Goal: Check status: Check status

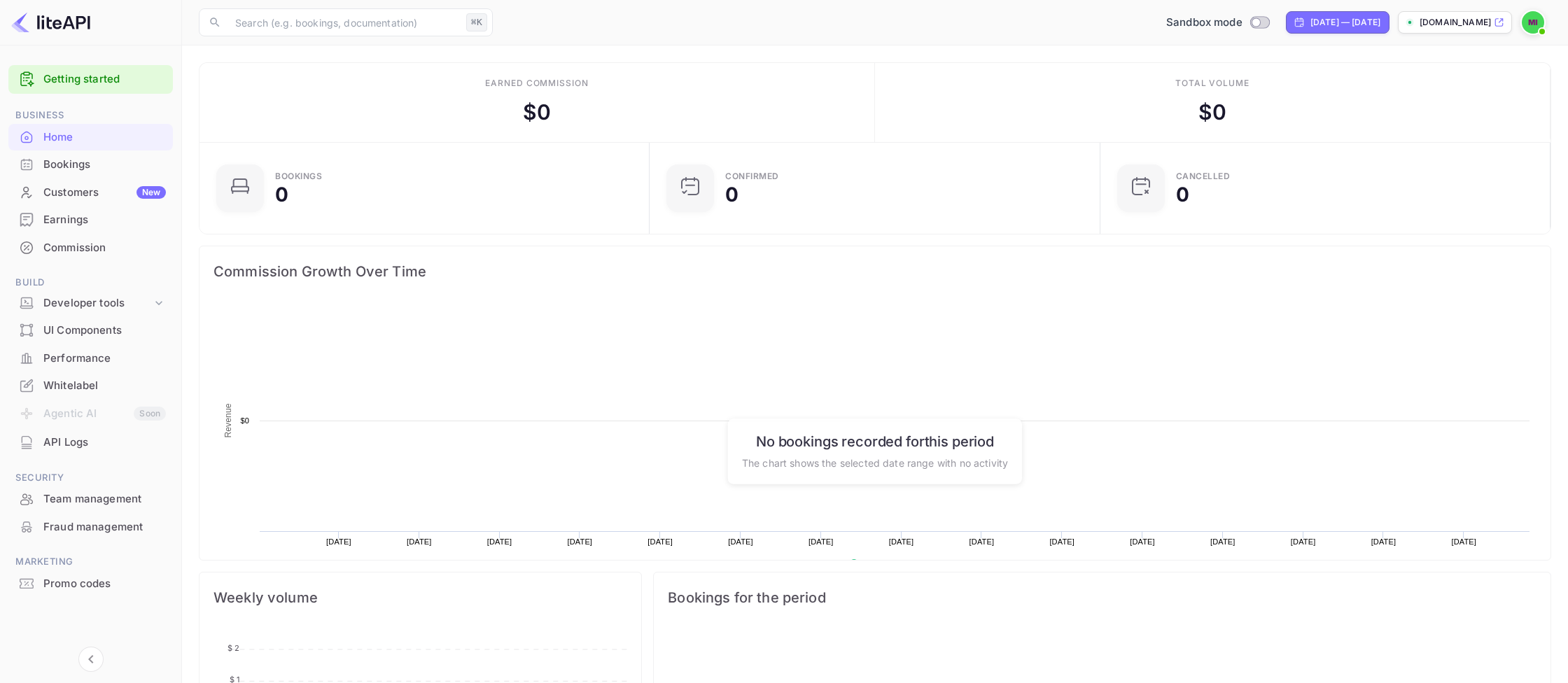
scroll to position [228, 442]
click at [1243, 23] on input "Switch to Production mode" at bounding box center [1256, 22] width 28 height 9
checkbox input "true"
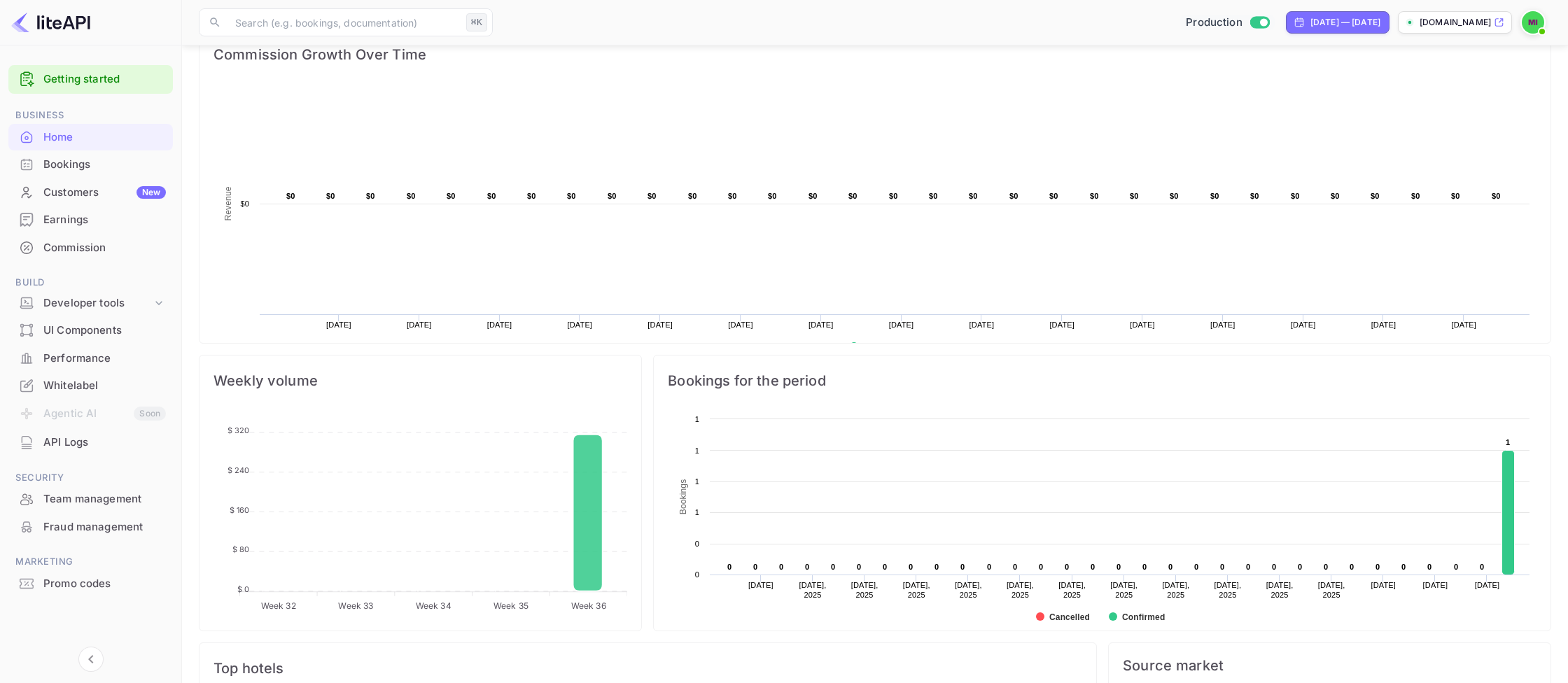
scroll to position [213, 0]
click at [68, 244] on div "Commission" at bounding box center [104, 249] width 123 height 16
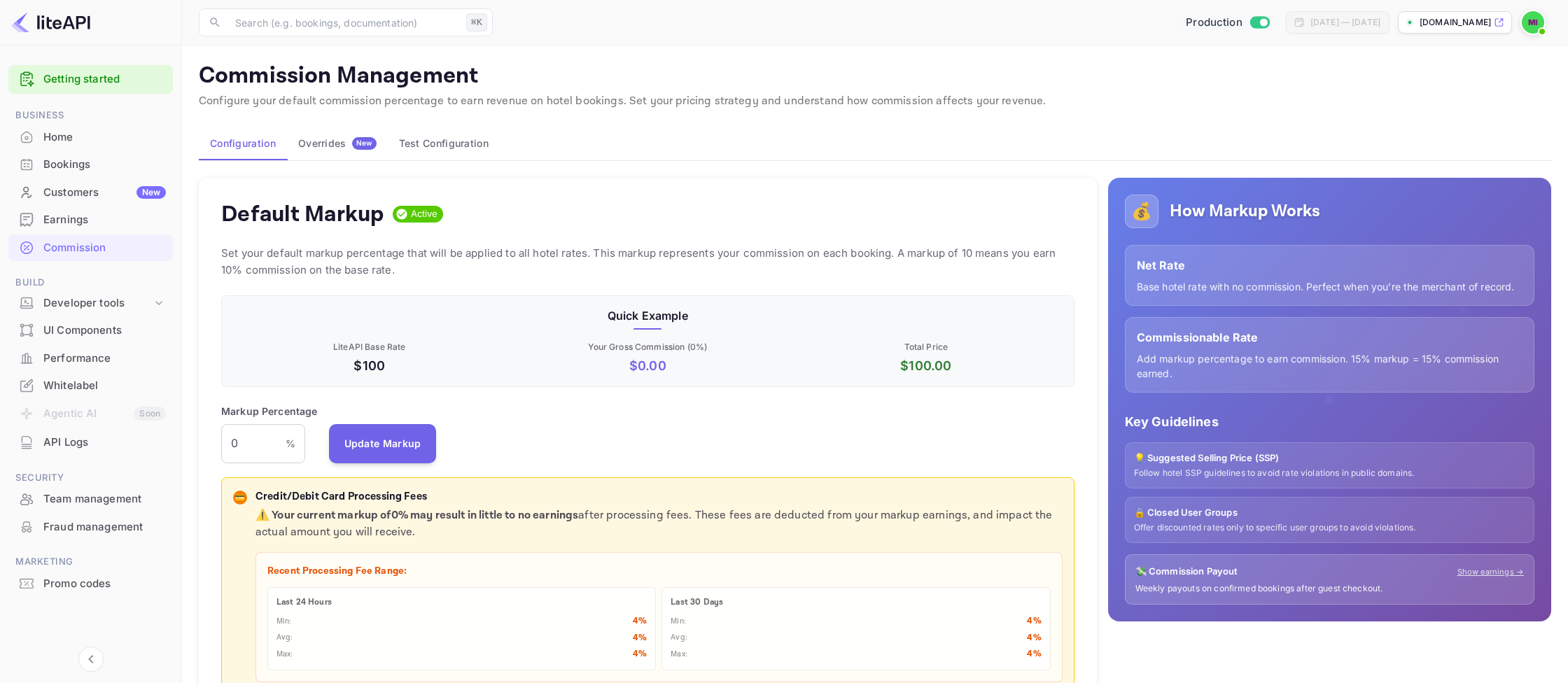
scroll to position [213, 0]
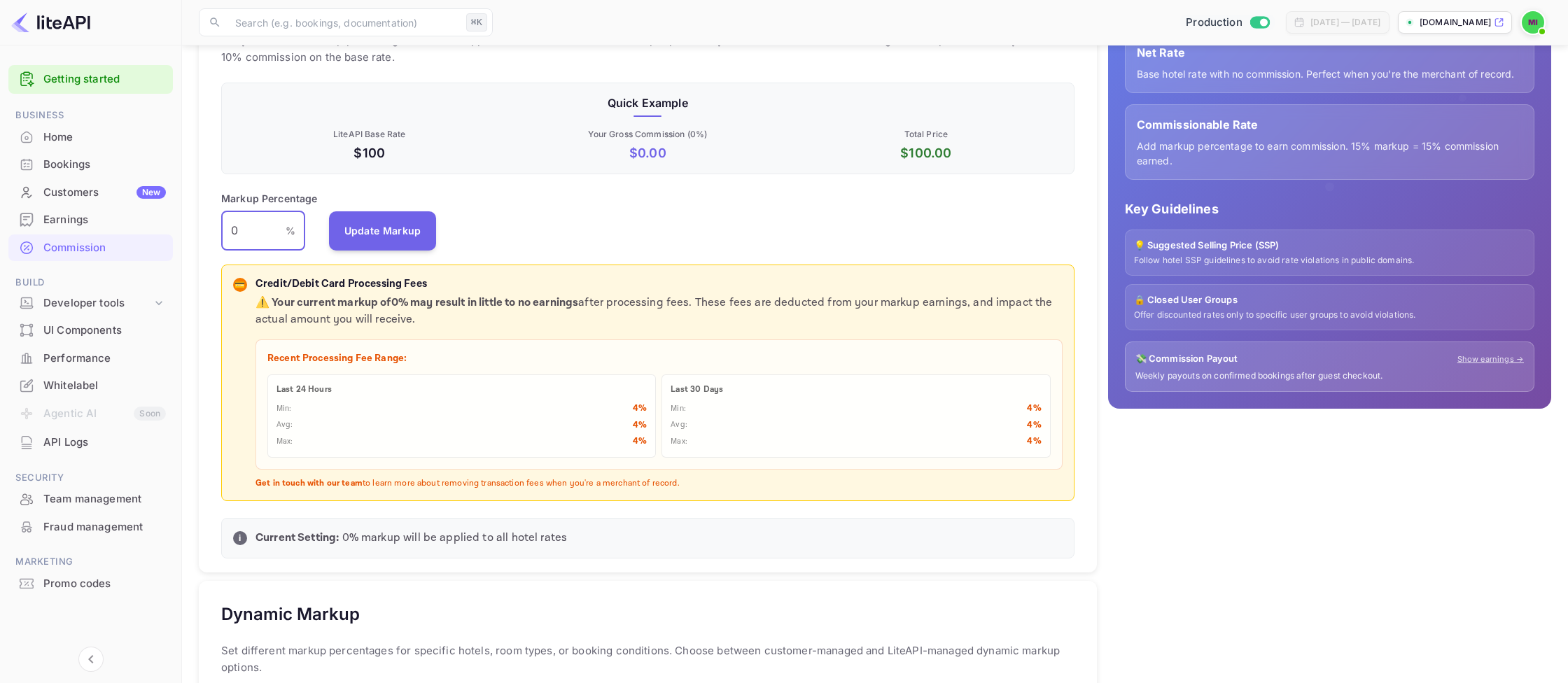
drag, startPoint x: 250, startPoint y: 226, endPoint x: 178, endPoint y: 231, distance: 72.2
click at [221, 231] on input "0" at bounding box center [253, 230] width 64 height 39
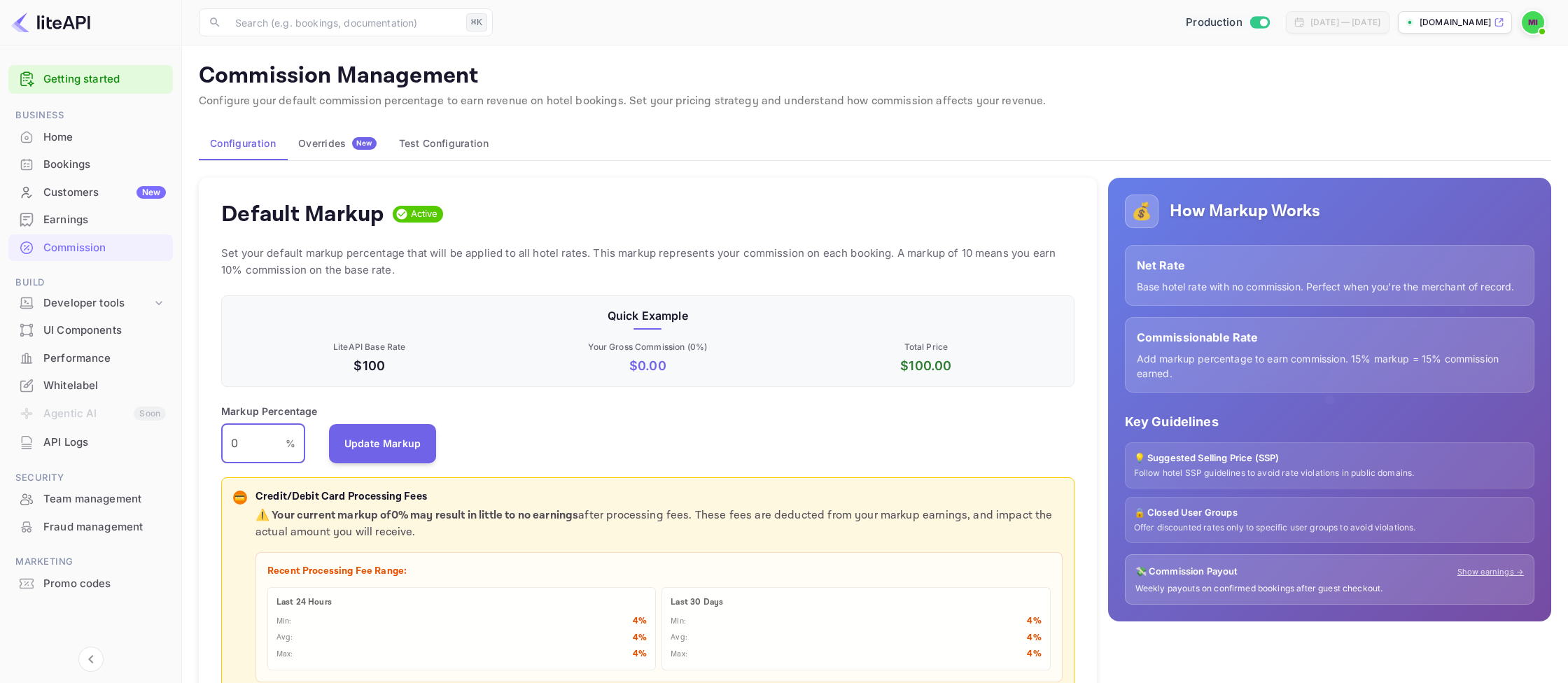
scroll to position [0, 0]
click at [72, 130] on div "Home" at bounding box center [104, 138] width 123 height 16
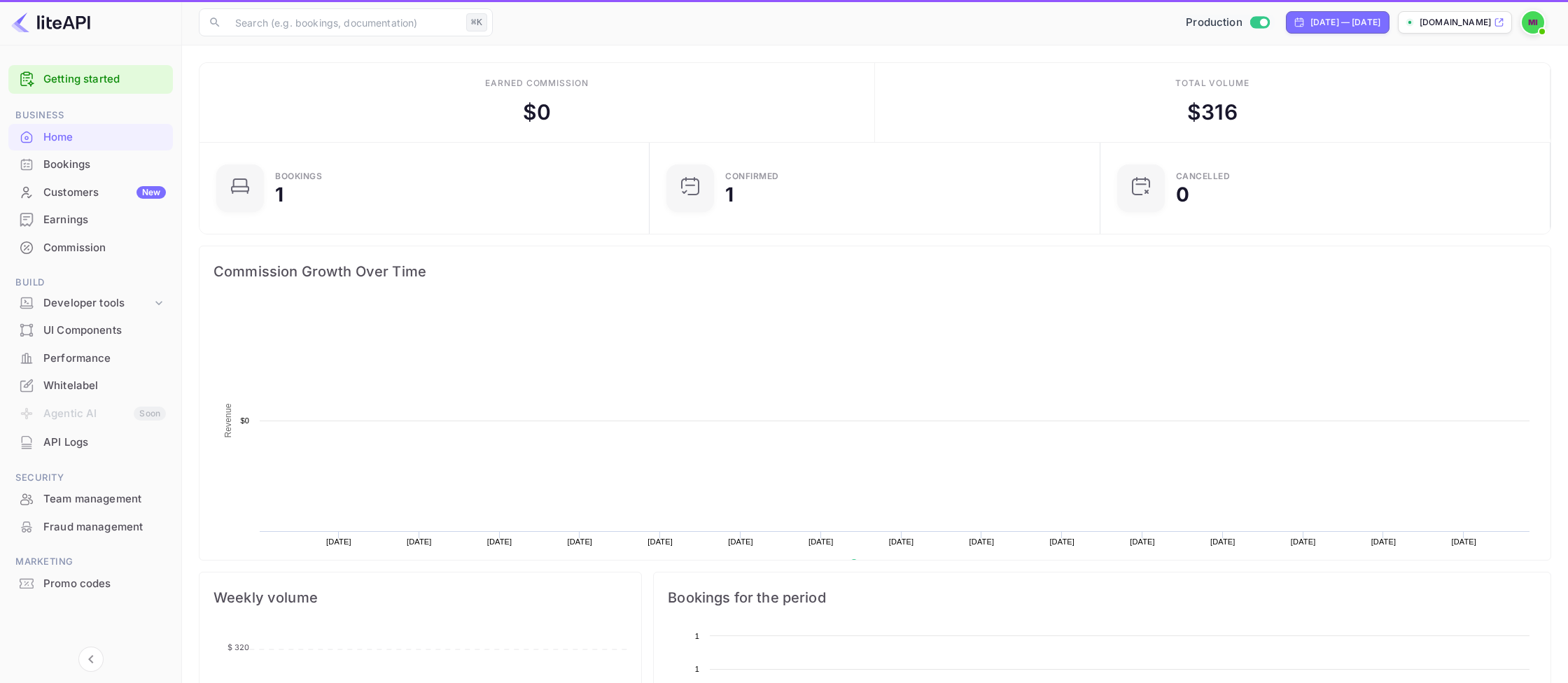
scroll to position [228, 442]
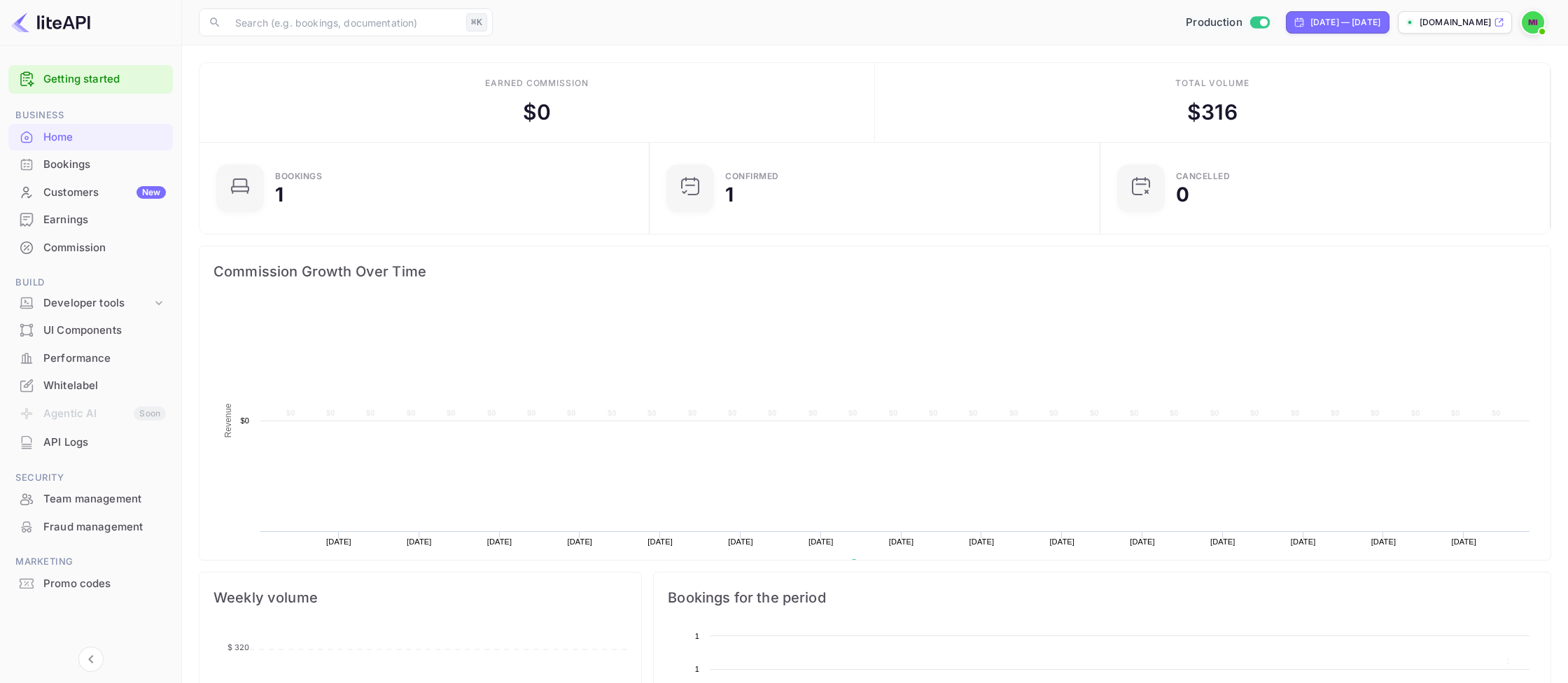
click at [97, 222] on div "Earnings" at bounding box center [104, 220] width 123 height 16
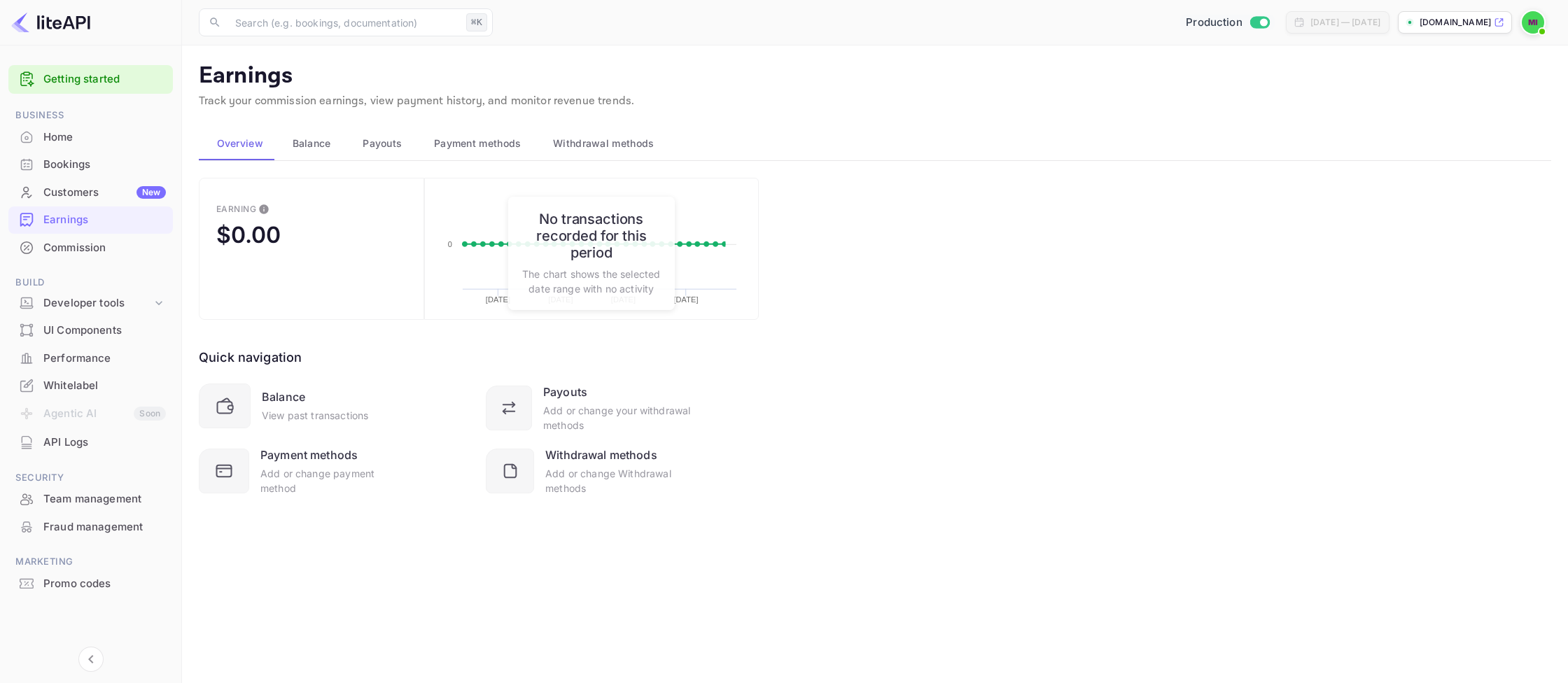
click at [61, 161] on div "Bookings" at bounding box center [104, 165] width 123 height 16
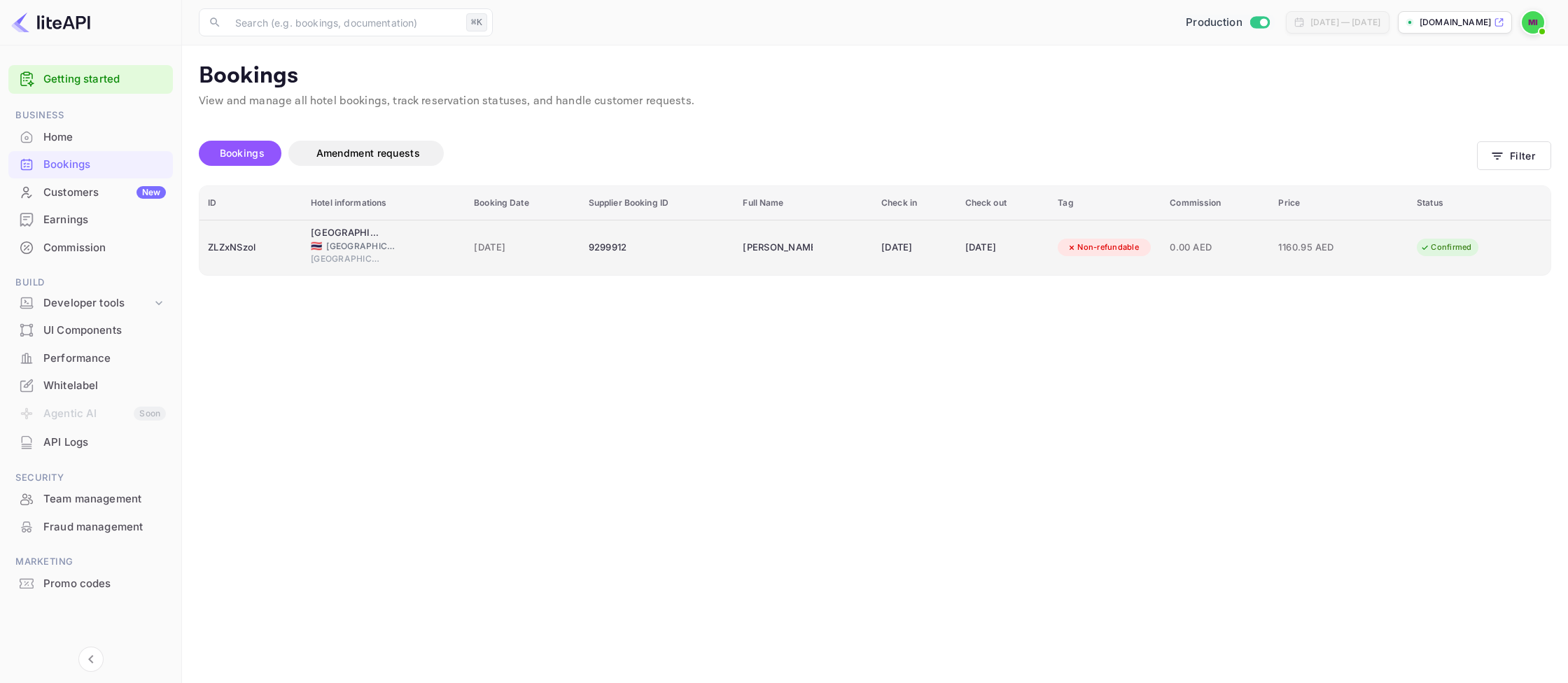
click at [1366, 248] on td "1160.95 AED" at bounding box center [1339, 247] width 139 height 55
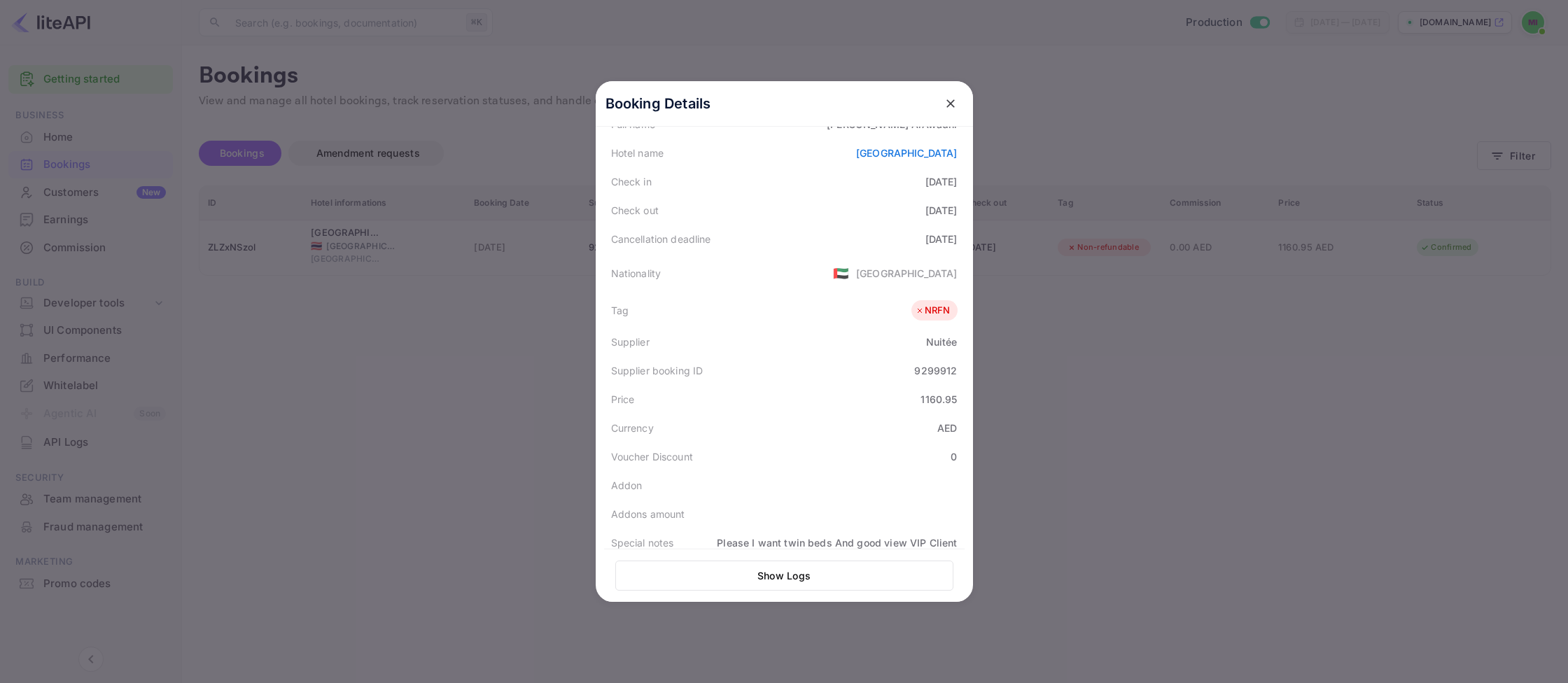
scroll to position [259, 0]
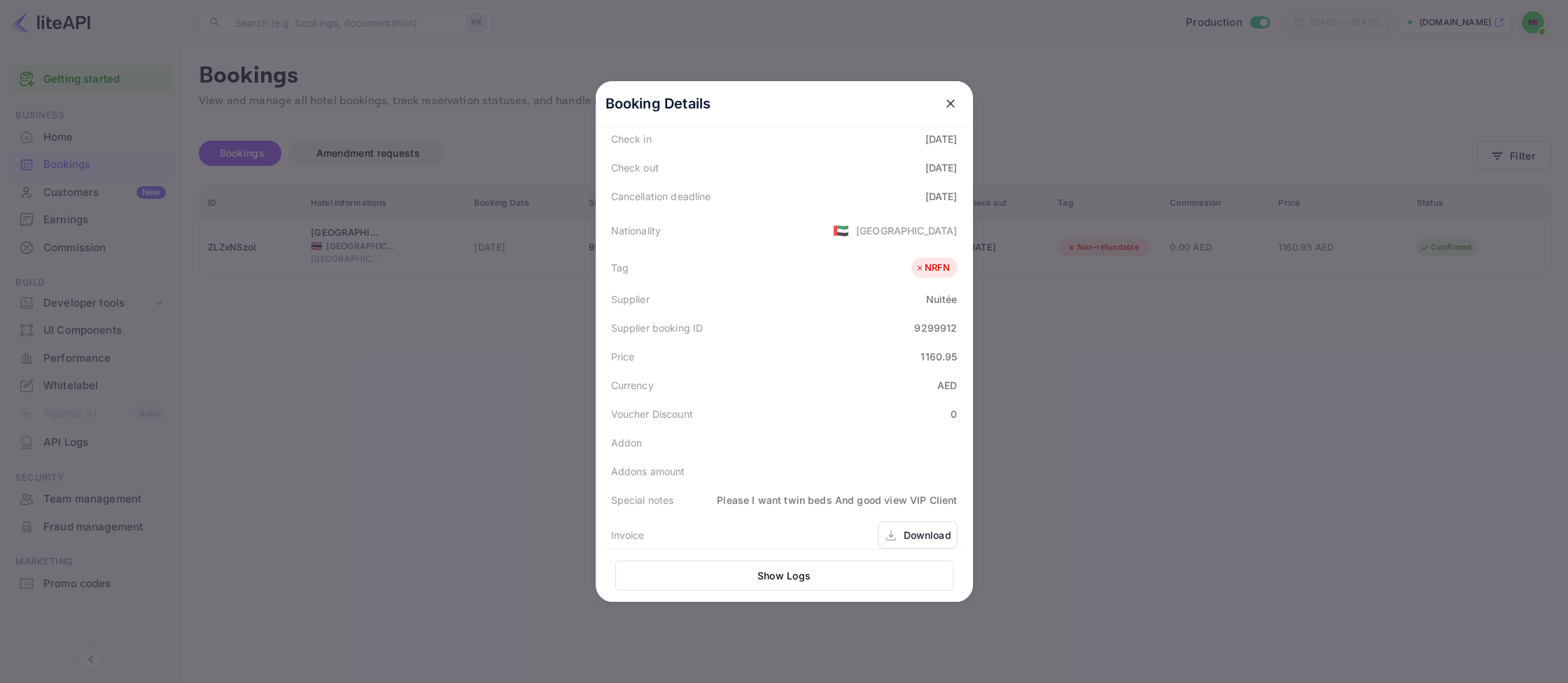
click at [793, 583] on button "Show Logs" at bounding box center [784, 575] width 338 height 30
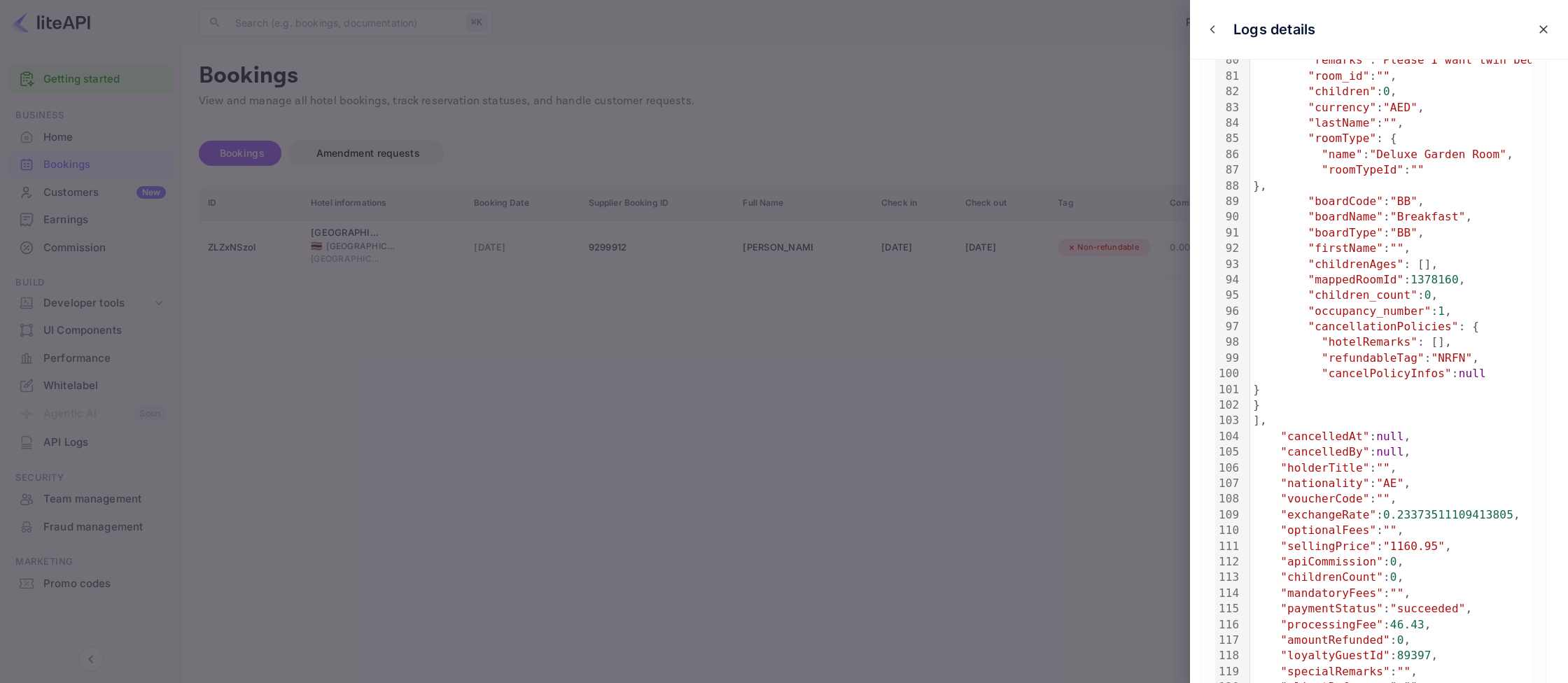
scroll to position [1795, 0]
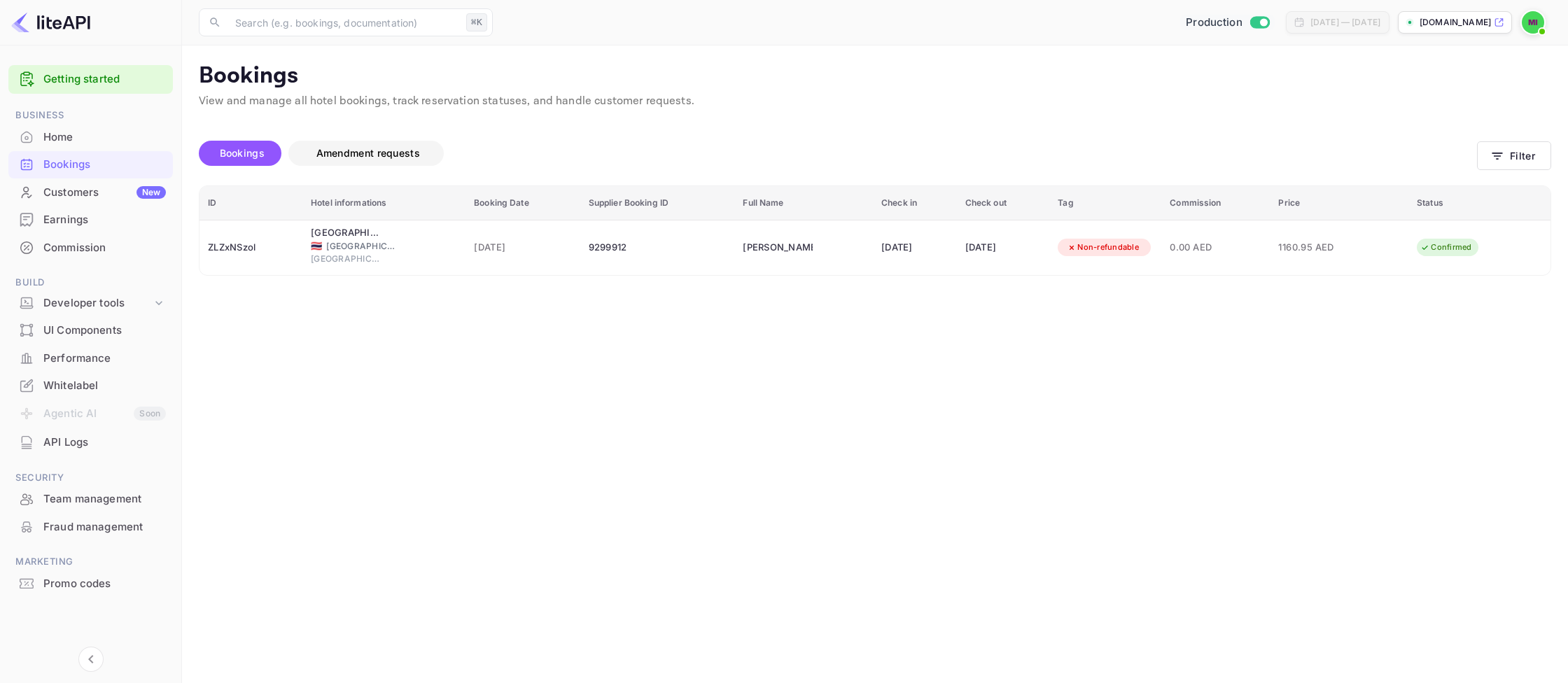
click at [342, 155] on span "Amendment requests" at bounding box center [368, 153] width 103 height 12
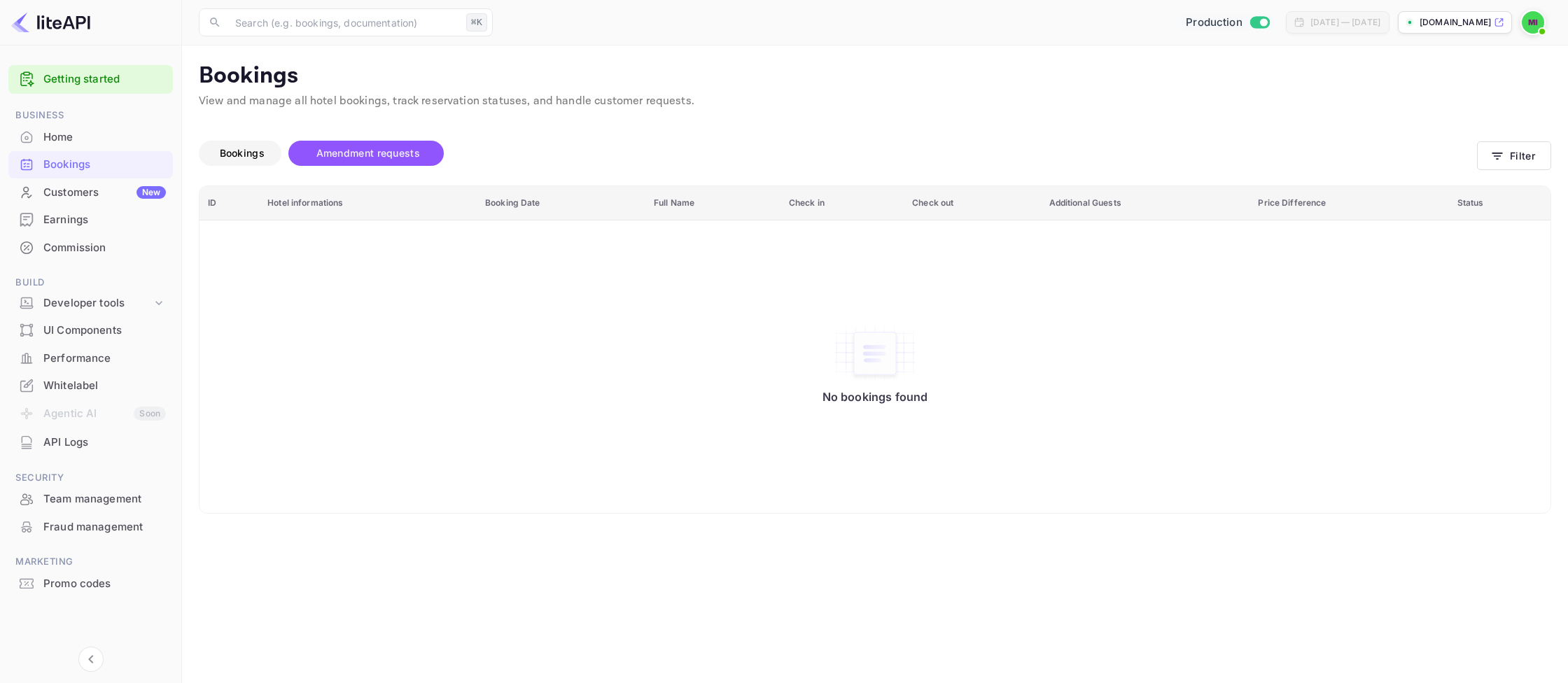
click at [257, 146] on span "Bookings" at bounding box center [242, 154] width 59 height 16
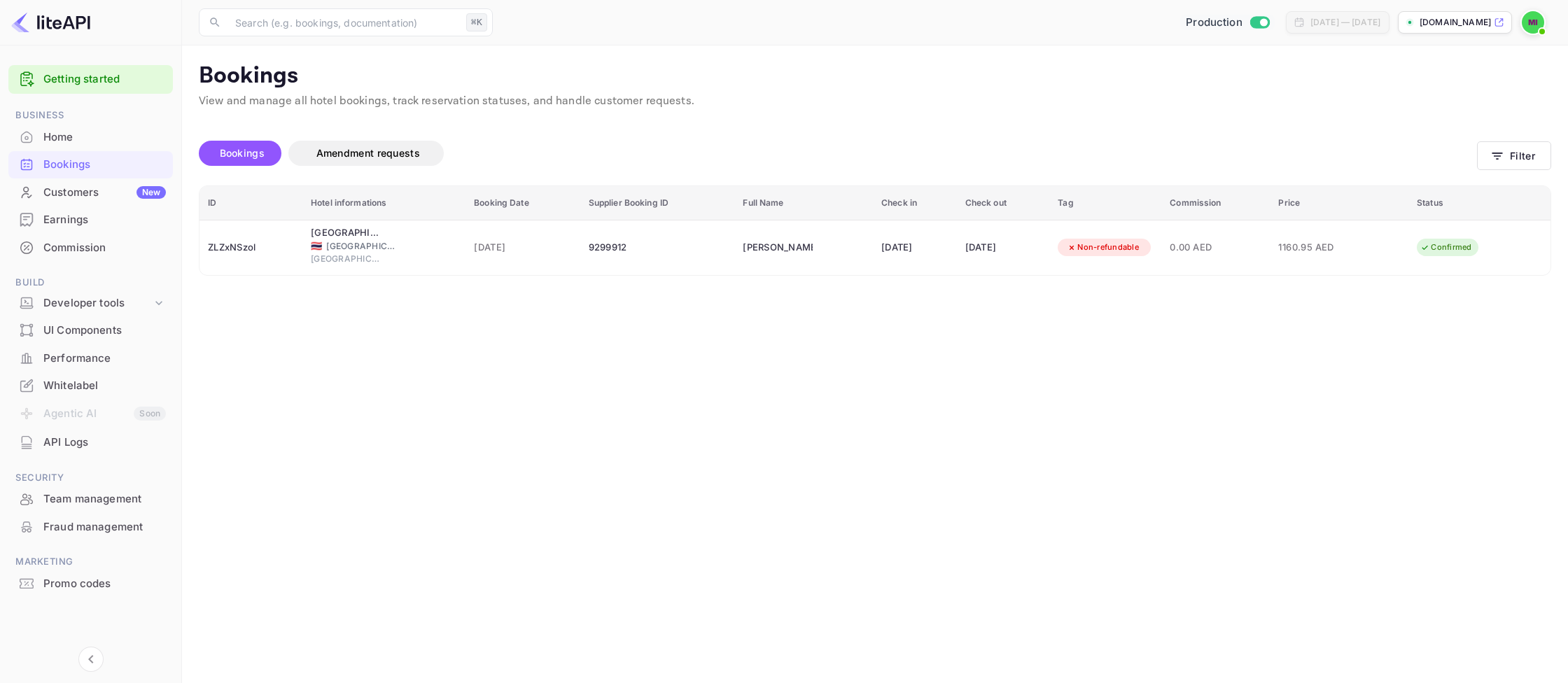
click at [1541, 23] on img at bounding box center [1533, 22] width 23 height 23
click at [71, 142] on div at bounding box center [784, 341] width 1568 height 683
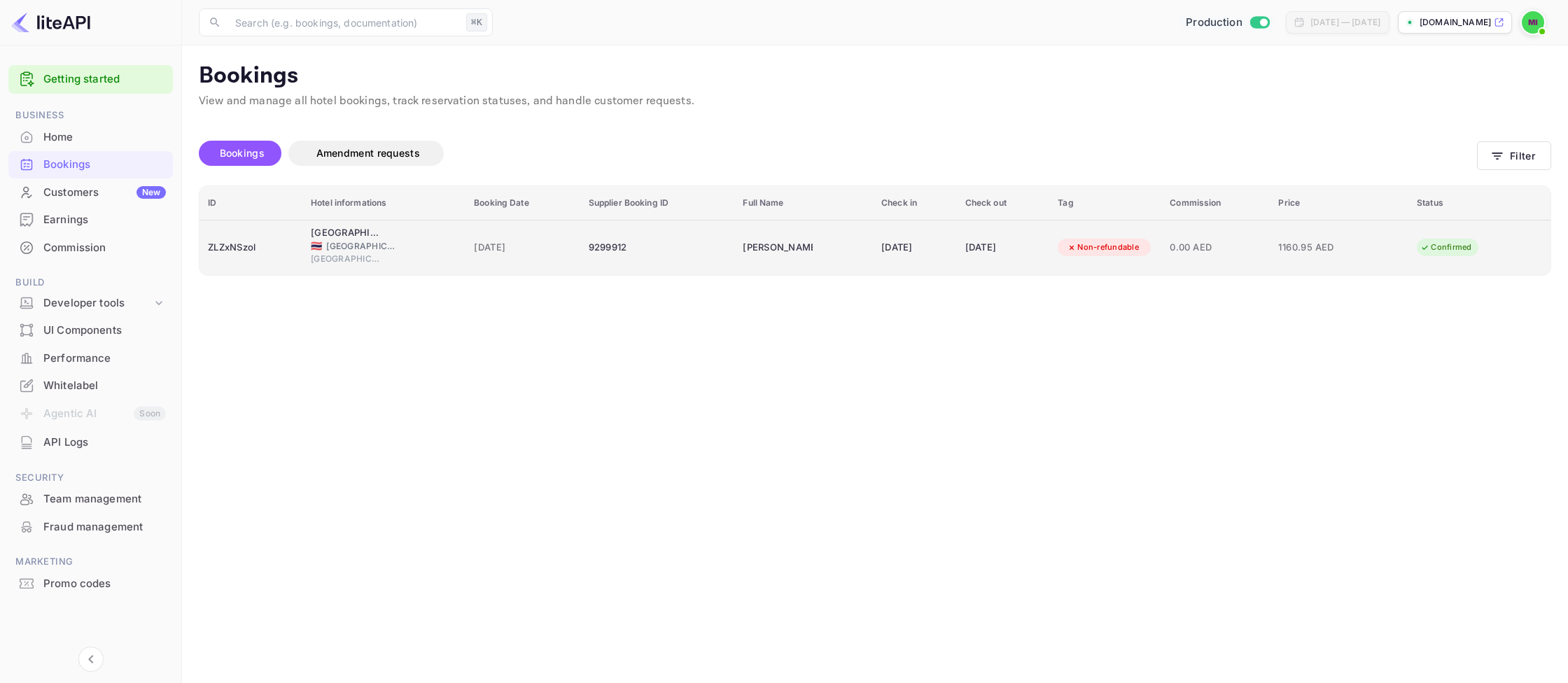
click at [1382, 241] on td "1160.95 AED" at bounding box center [1339, 247] width 139 height 55
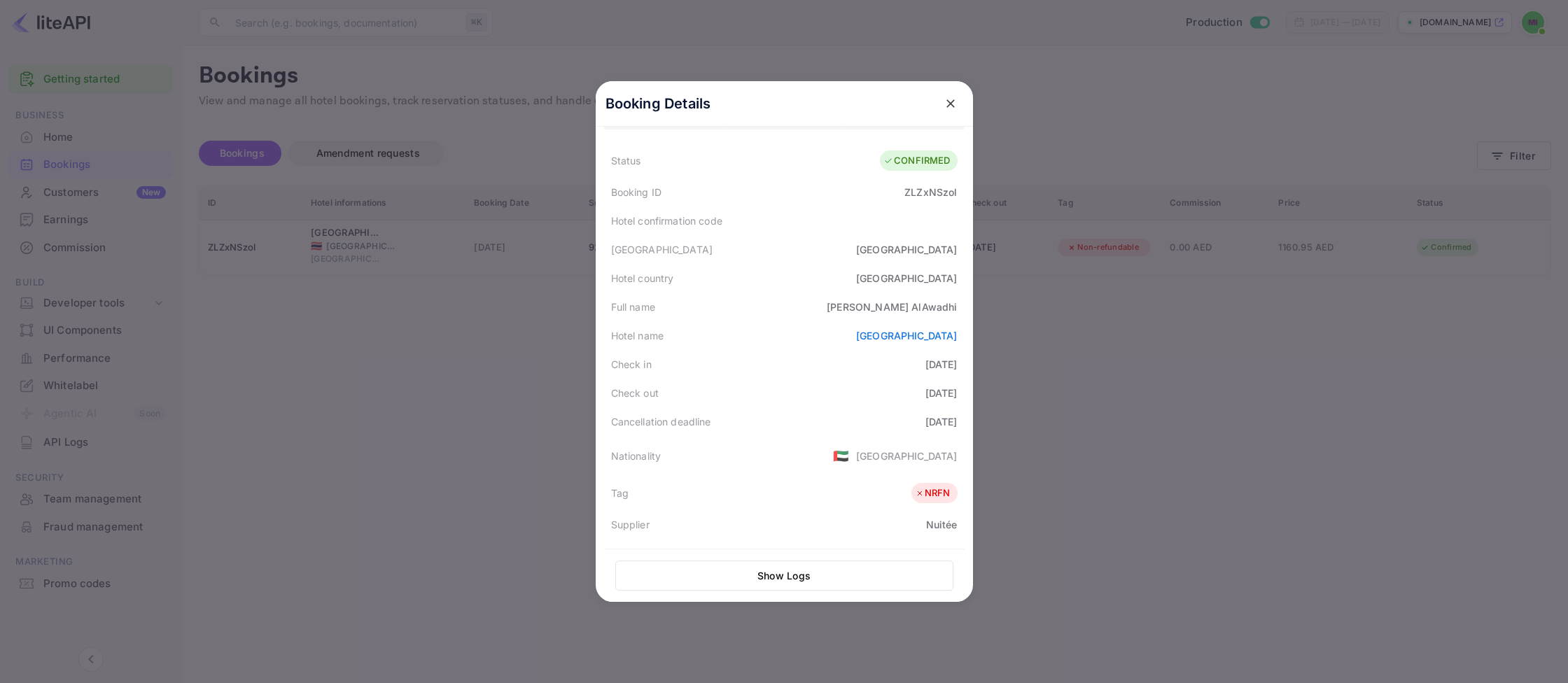
scroll to position [0, 0]
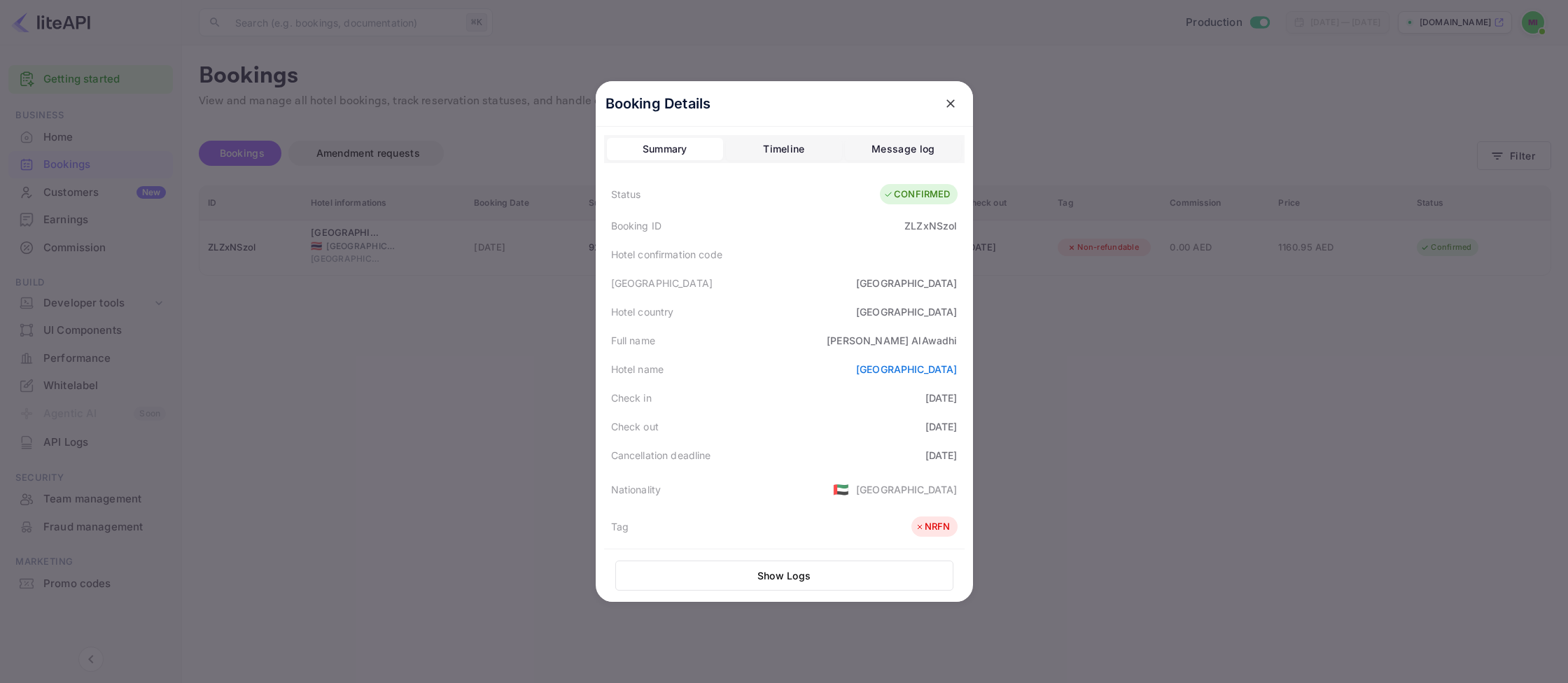
click at [776, 150] on div "Timeline" at bounding box center [784, 149] width 41 height 16
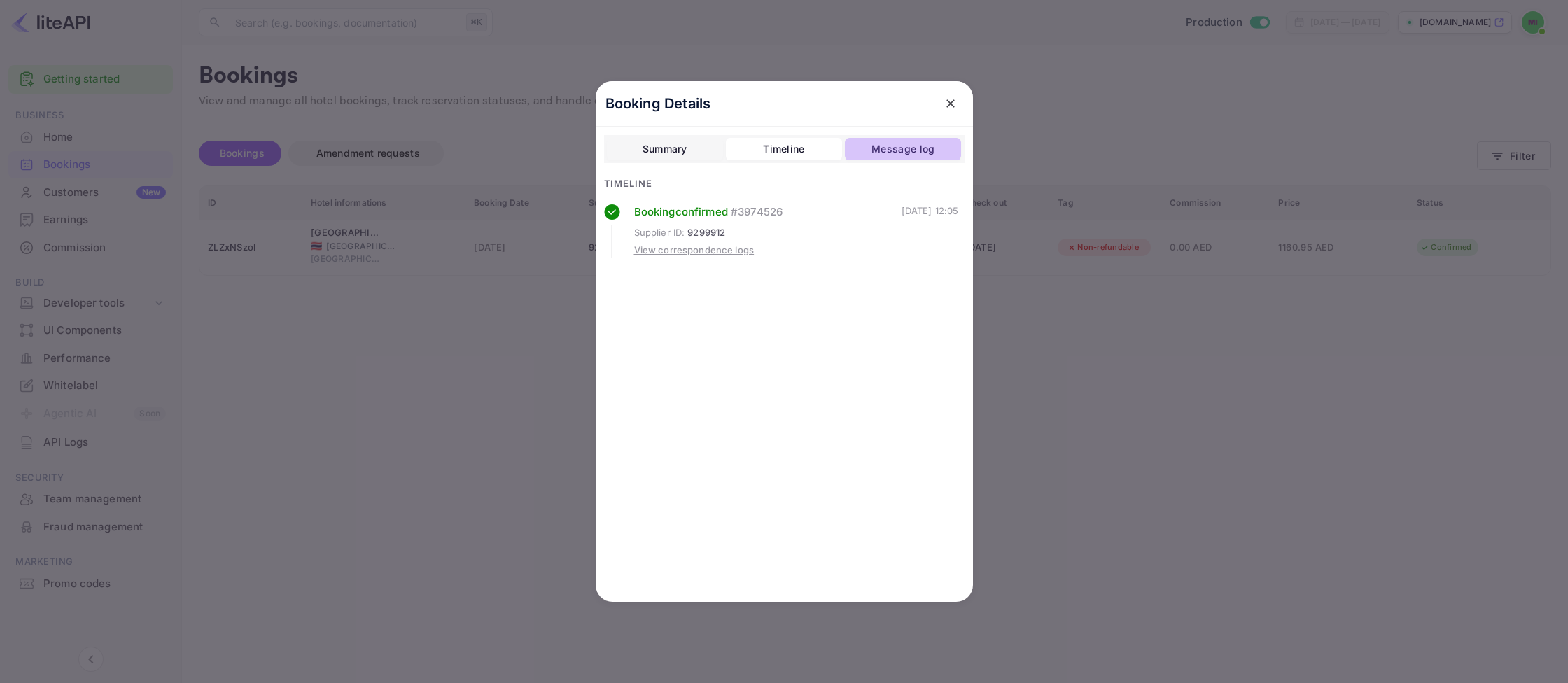
click at [899, 153] on div "Message log" at bounding box center [902, 149] width 63 height 16
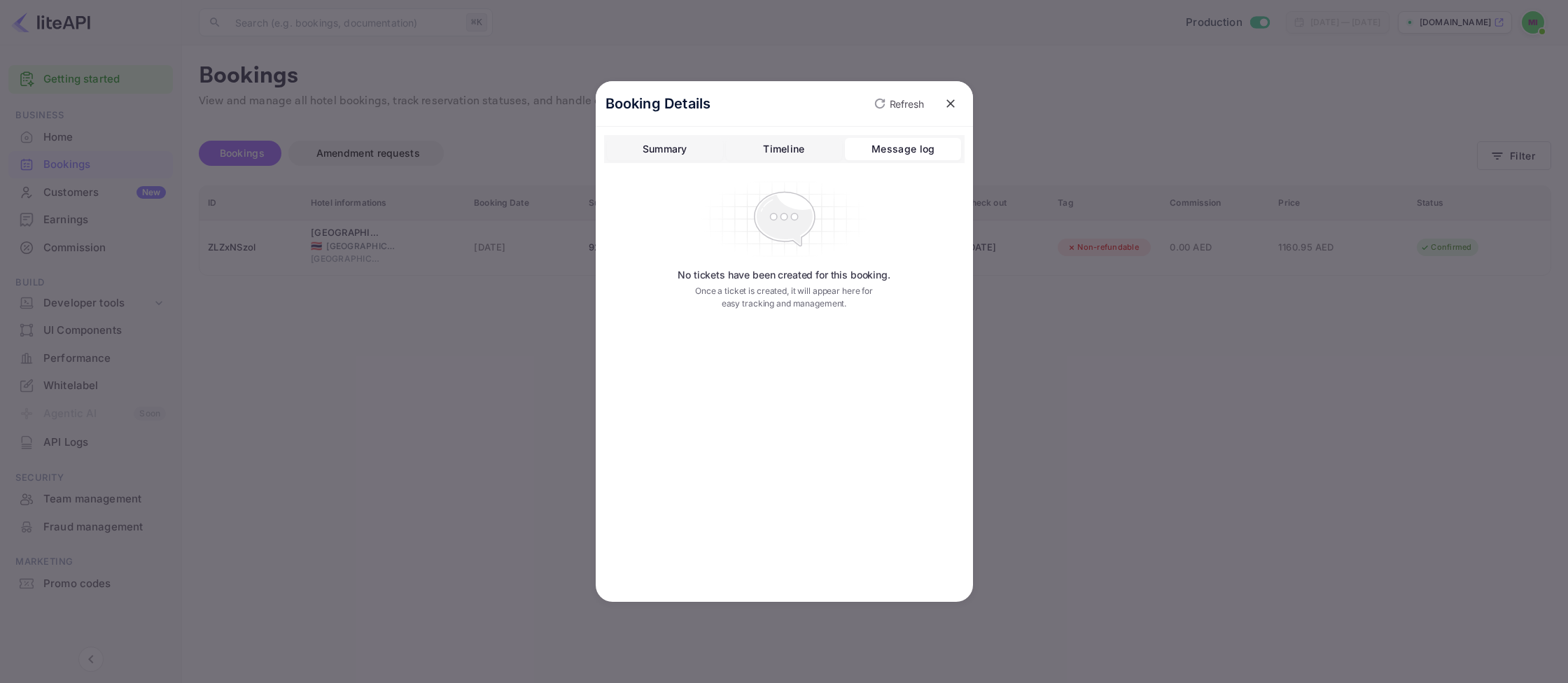
click at [779, 167] on div "Summary Timeline Message log No tickets have been created for this booking. Onc…" at bounding box center [784, 229] width 360 height 187
click at [958, 102] on button "close" at bounding box center [951, 104] width 26 height 26
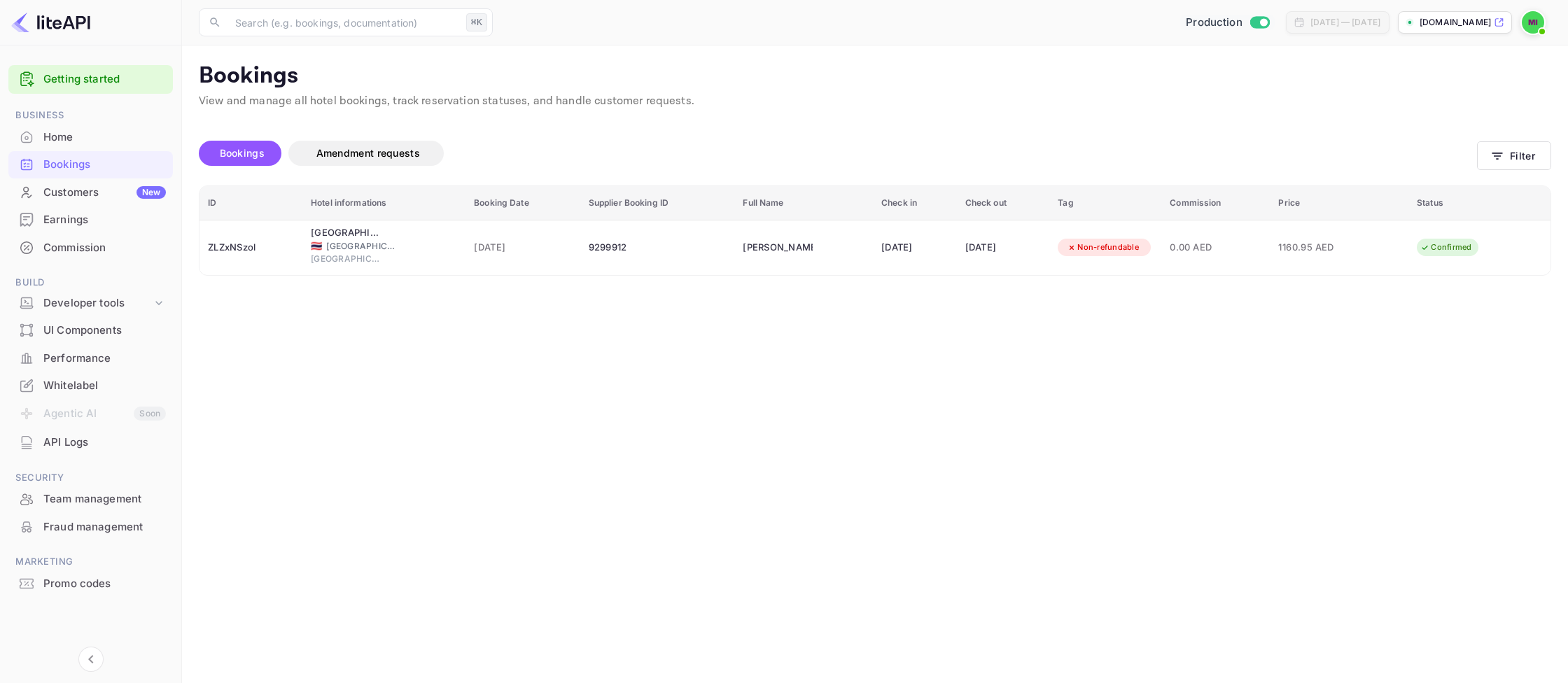
click at [123, 445] on div "API Logs" at bounding box center [104, 443] width 123 height 16
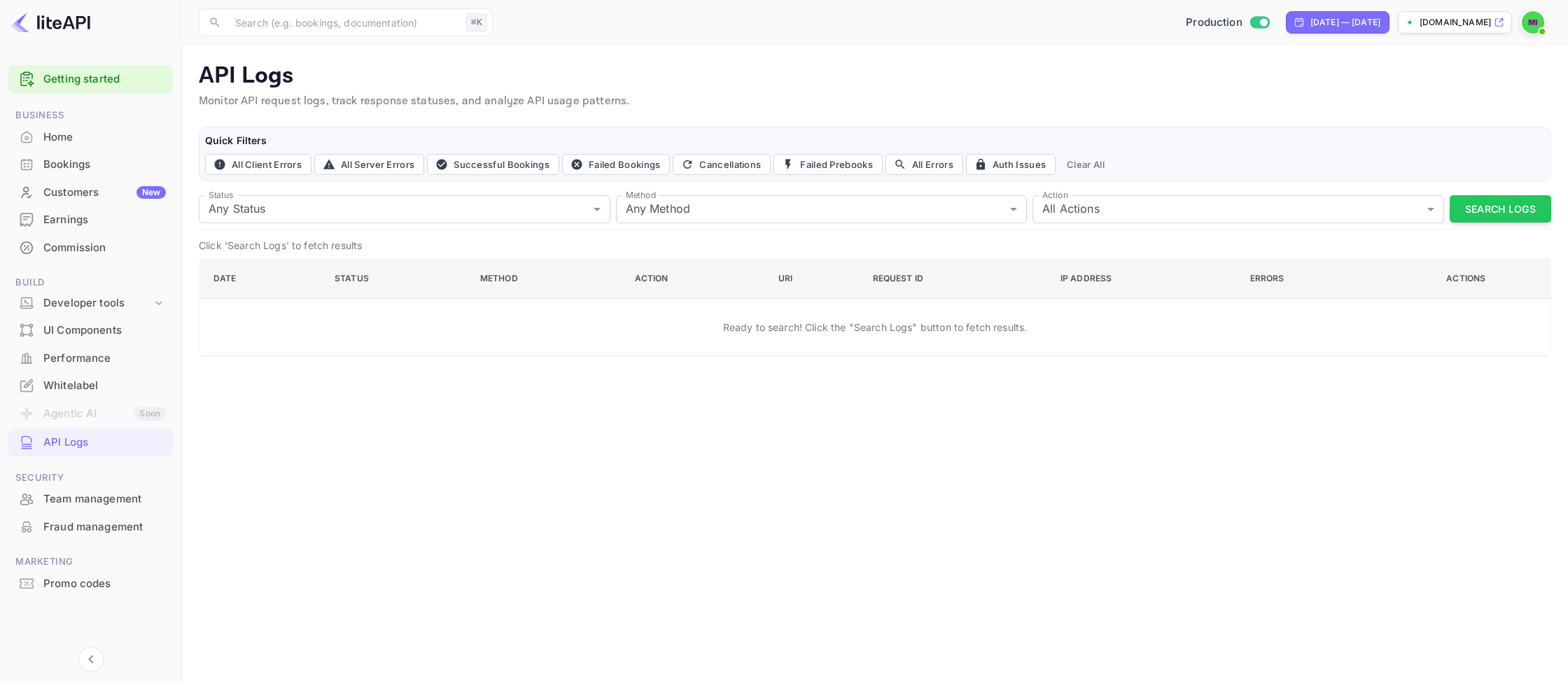
click at [80, 176] on div "Bookings" at bounding box center [91, 165] width 165 height 27
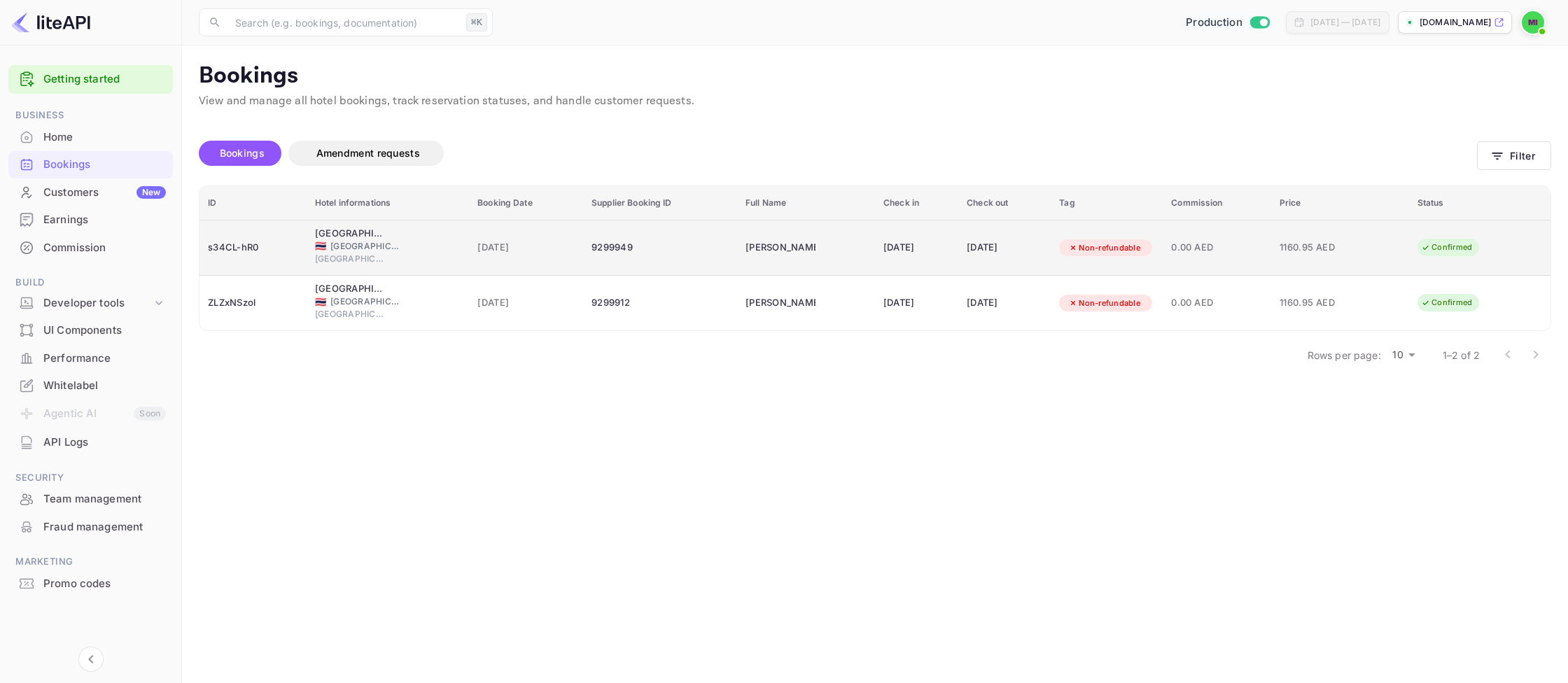
click at [1394, 254] on td "1160.95 AED" at bounding box center [1340, 247] width 138 height 56
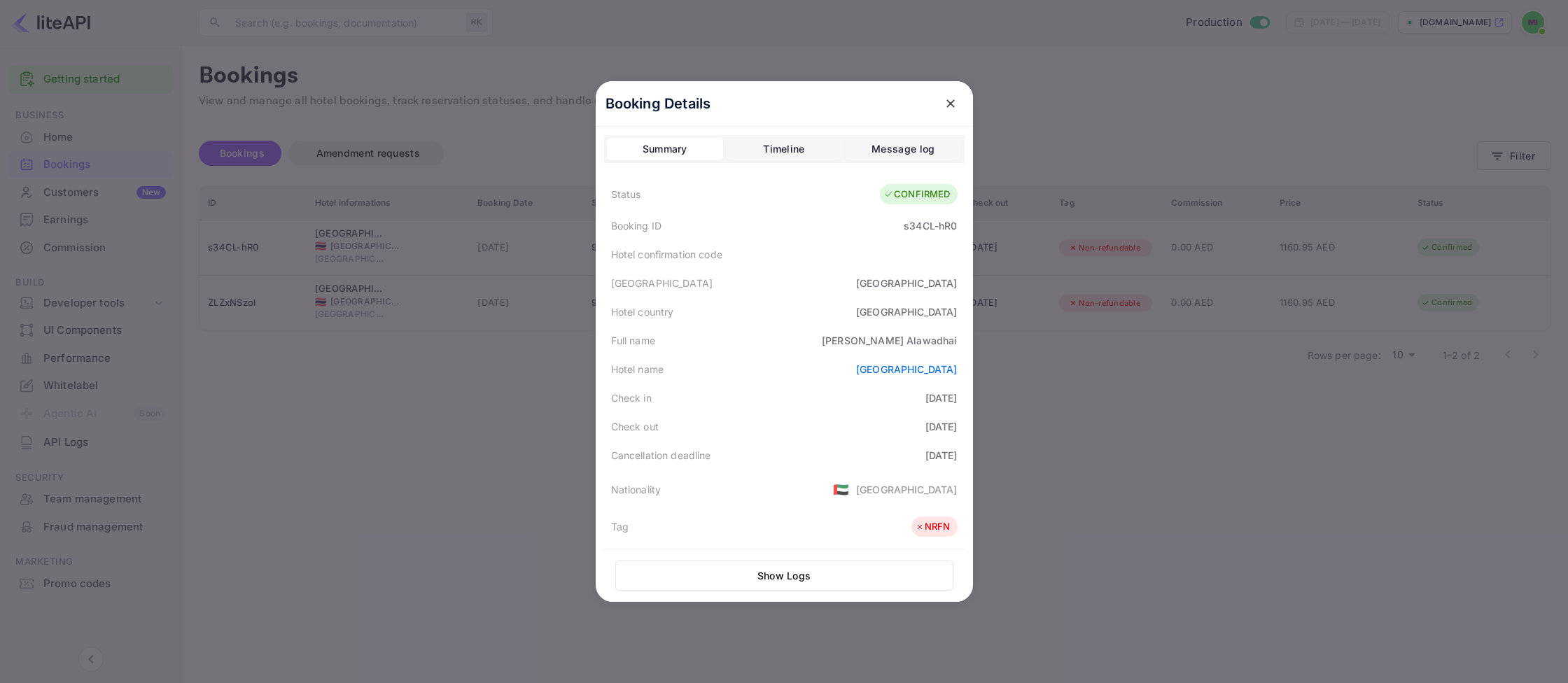
click at [955, 101] on icon "close" at bounding box center [950, 103] width 14 height 14
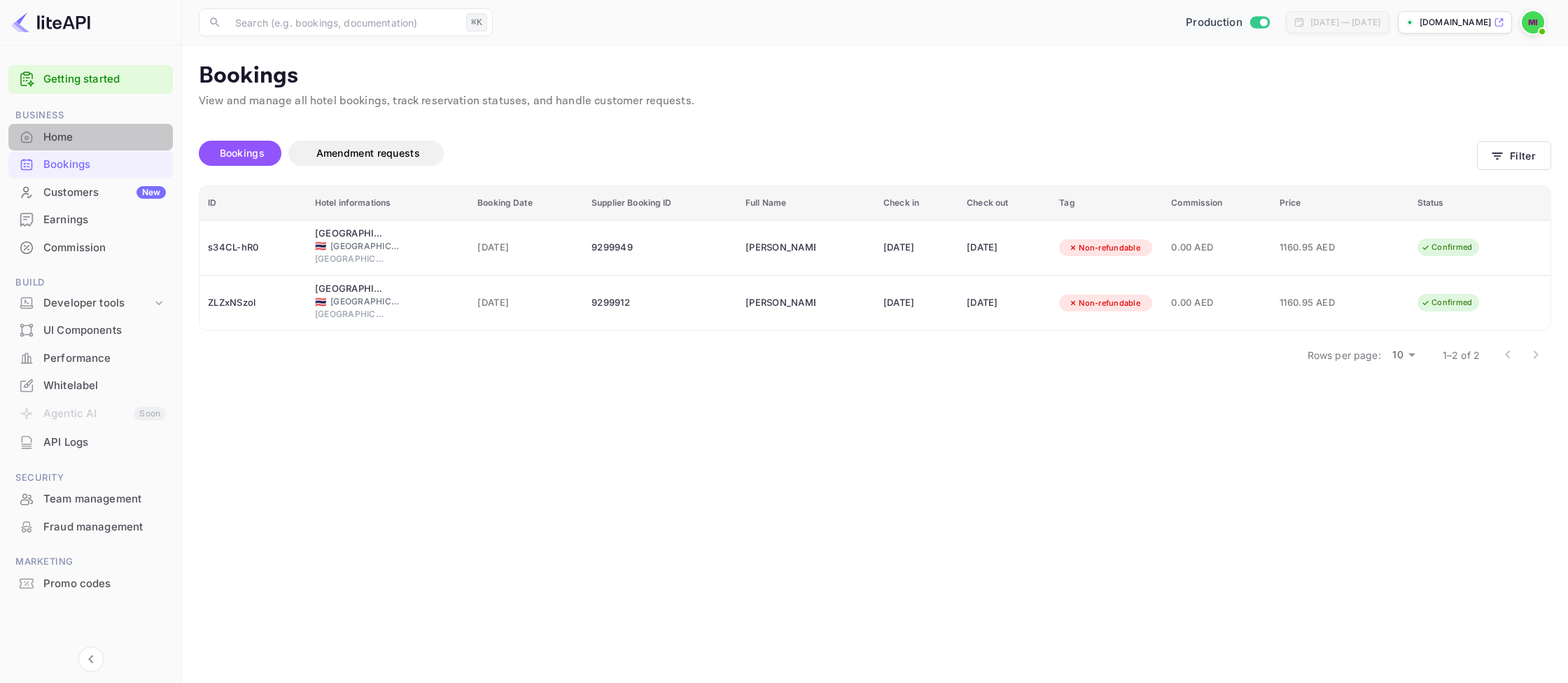
click at [59, 129] on div "Home" at bounding box center [91, 138] width 165 height 27
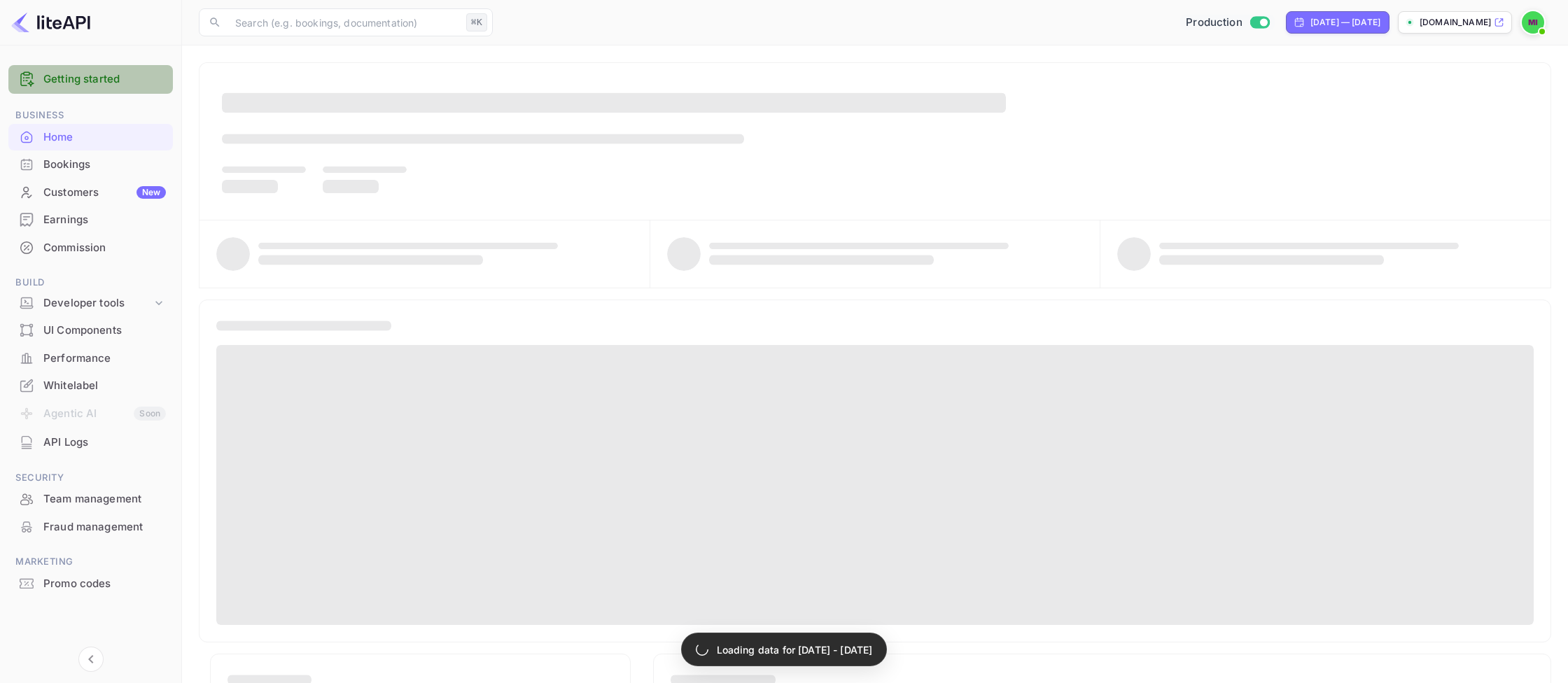
click at [94, 71] on div "Getting started" at bounding box center [91, 79] width 165 height 28
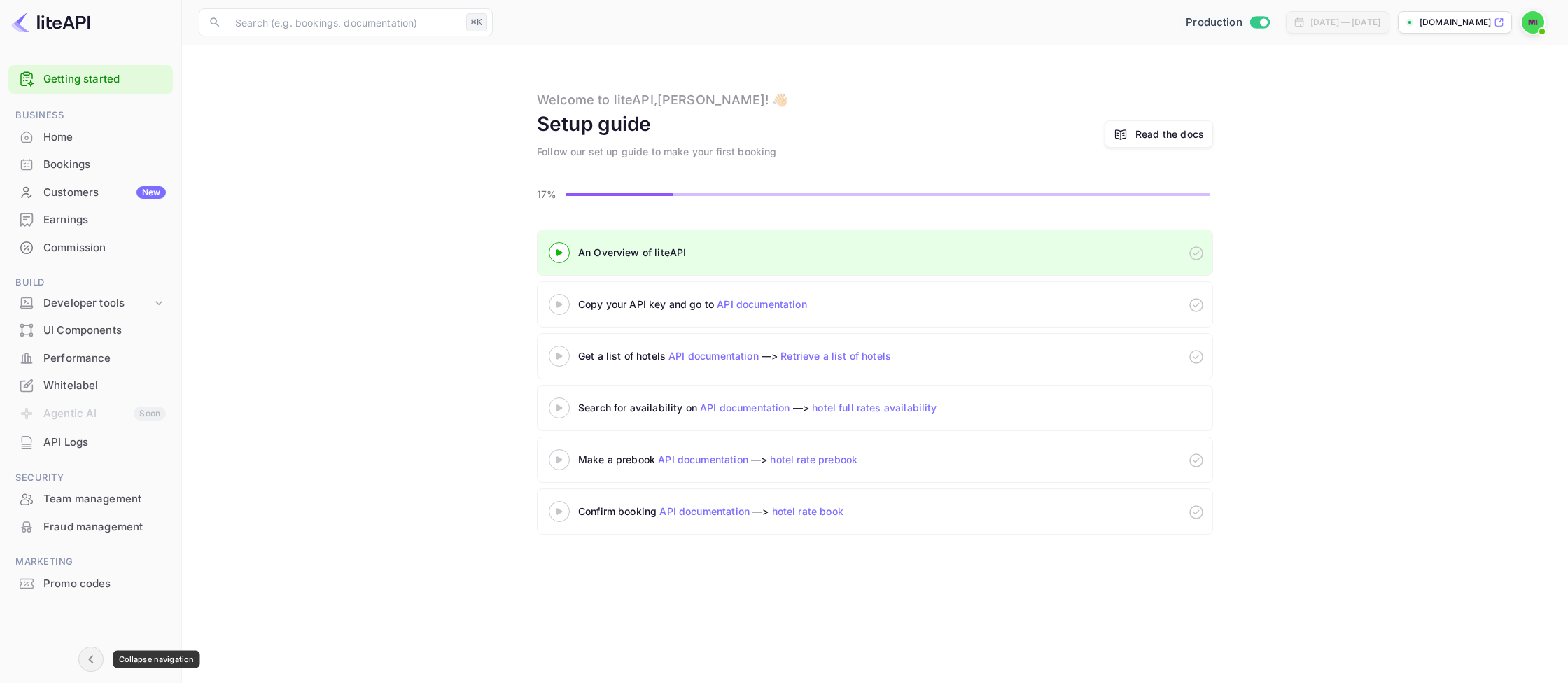
click at [94, 661] on icon "Collapse navigation" at bounding box center [91, 659] width 16 height 16
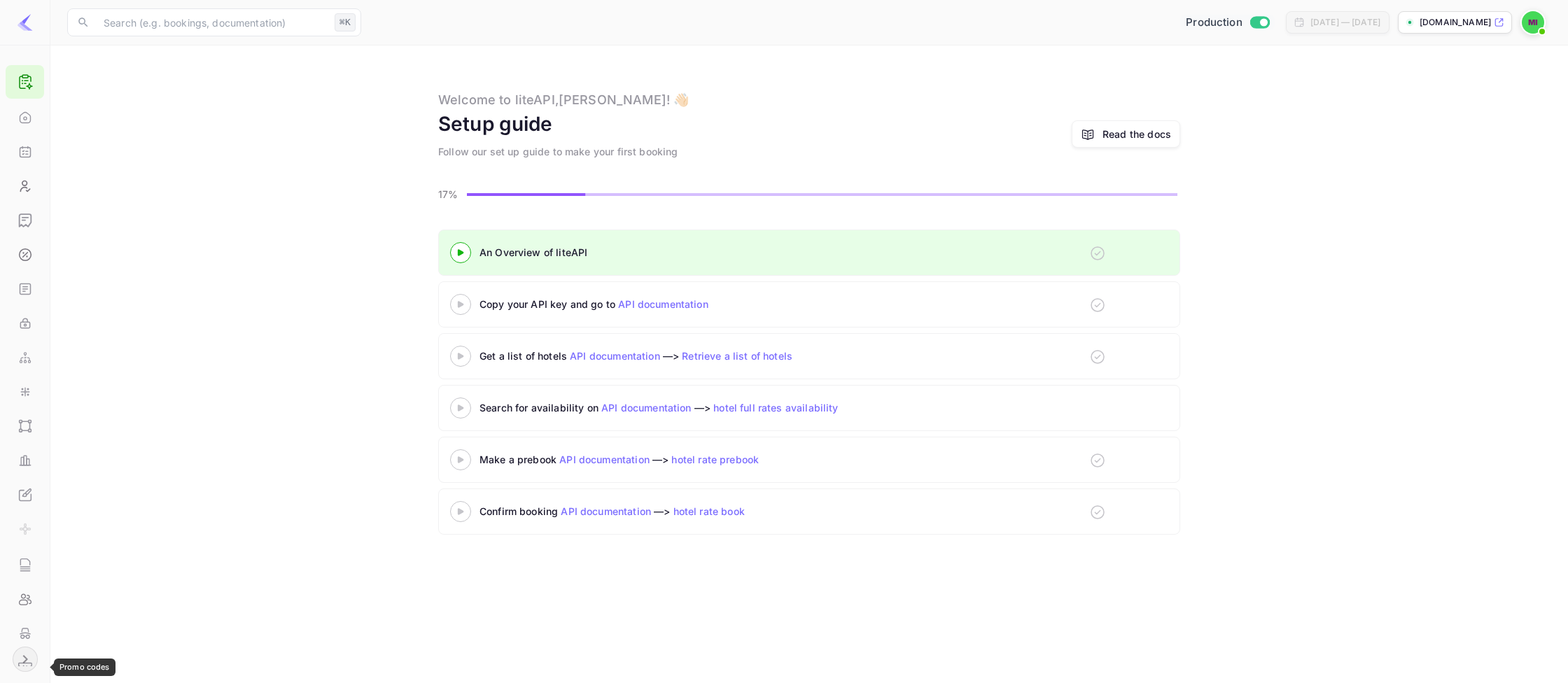
click at [14, 661] on button "Expand navigation" at bounding box center [26, 660] width 26 height 26
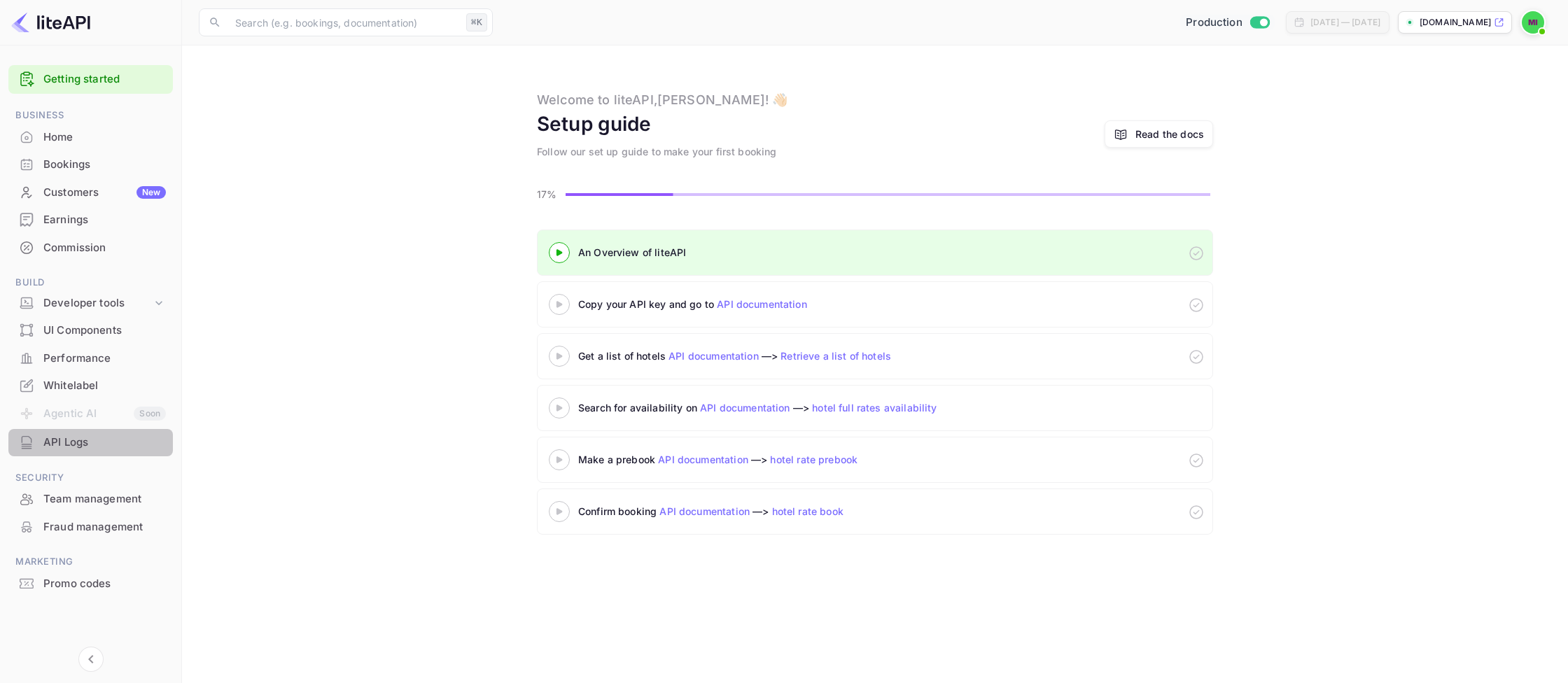
click at [136, 432] on div "API Logs" at bounding box center [91, 443] width 165 height 27
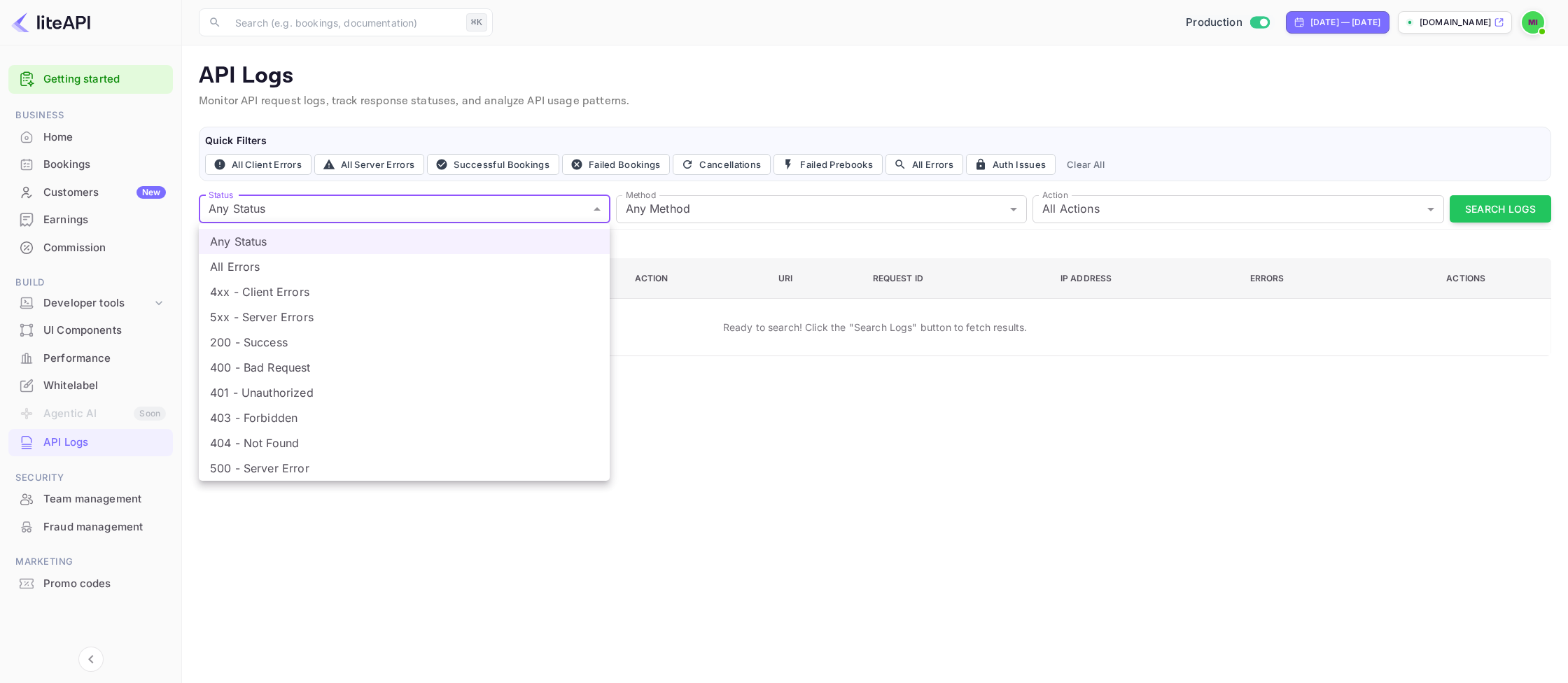
click at [518, 212] on body "Getting started Business Home Bookings Customers New Earnings Commission Build …" at bounding box center [784, 341] width 1568 height 683
click at [518, 212] on div at bounding box center [784, 341] width 1568 height 683
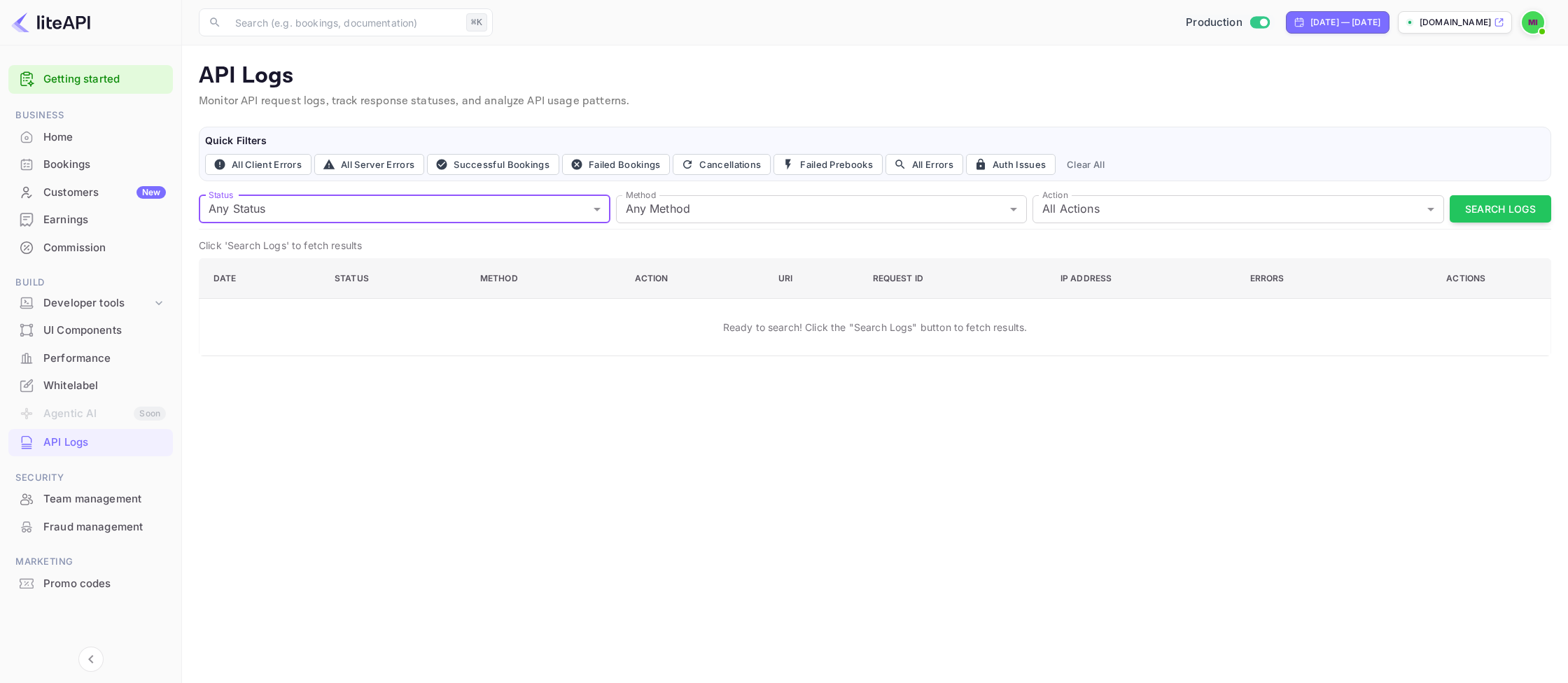
click at [757, 208] on body "Getting started Business Home Bookings Customers New Earnings Commission Build …" at bounding box center [784, 341] width 1568 height 683
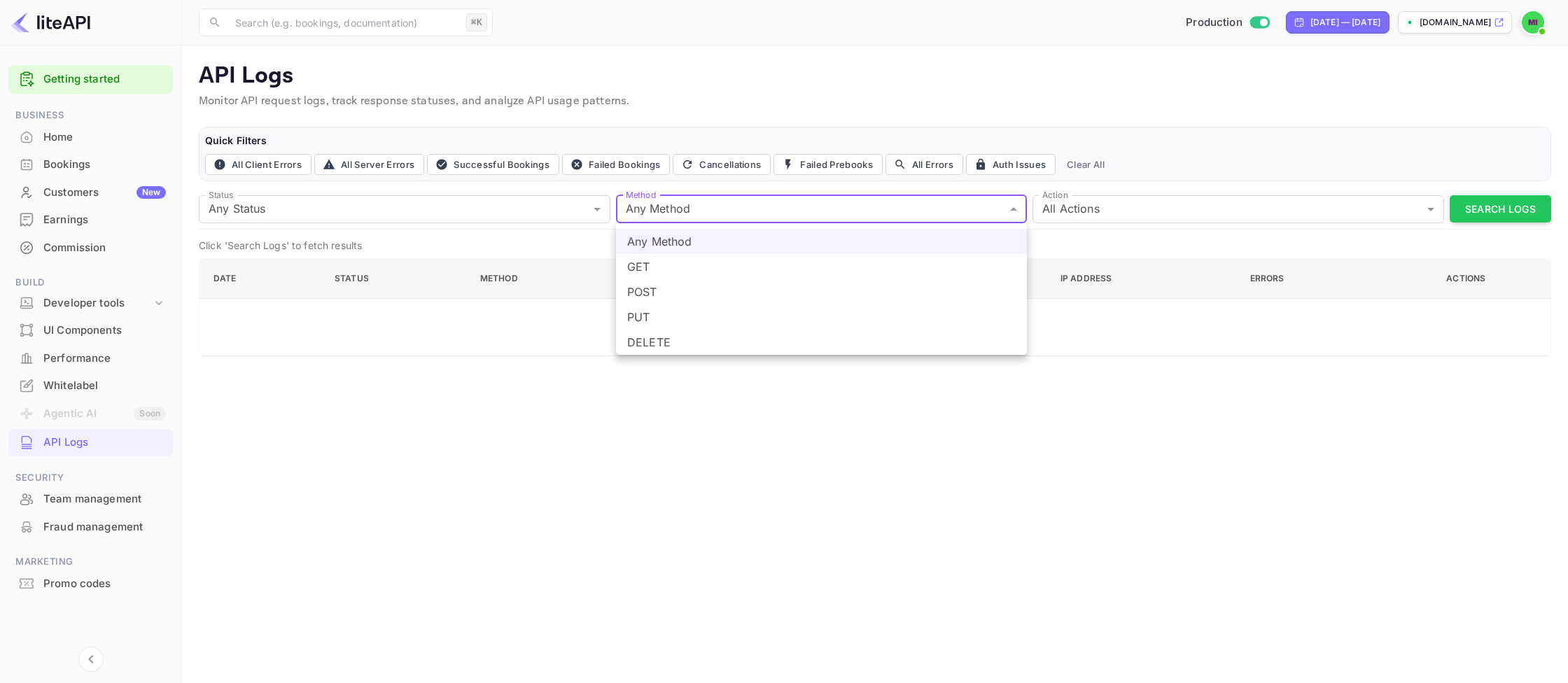
click at [757, 208] on div at bounding box center [784, 341] width 1568 height 683
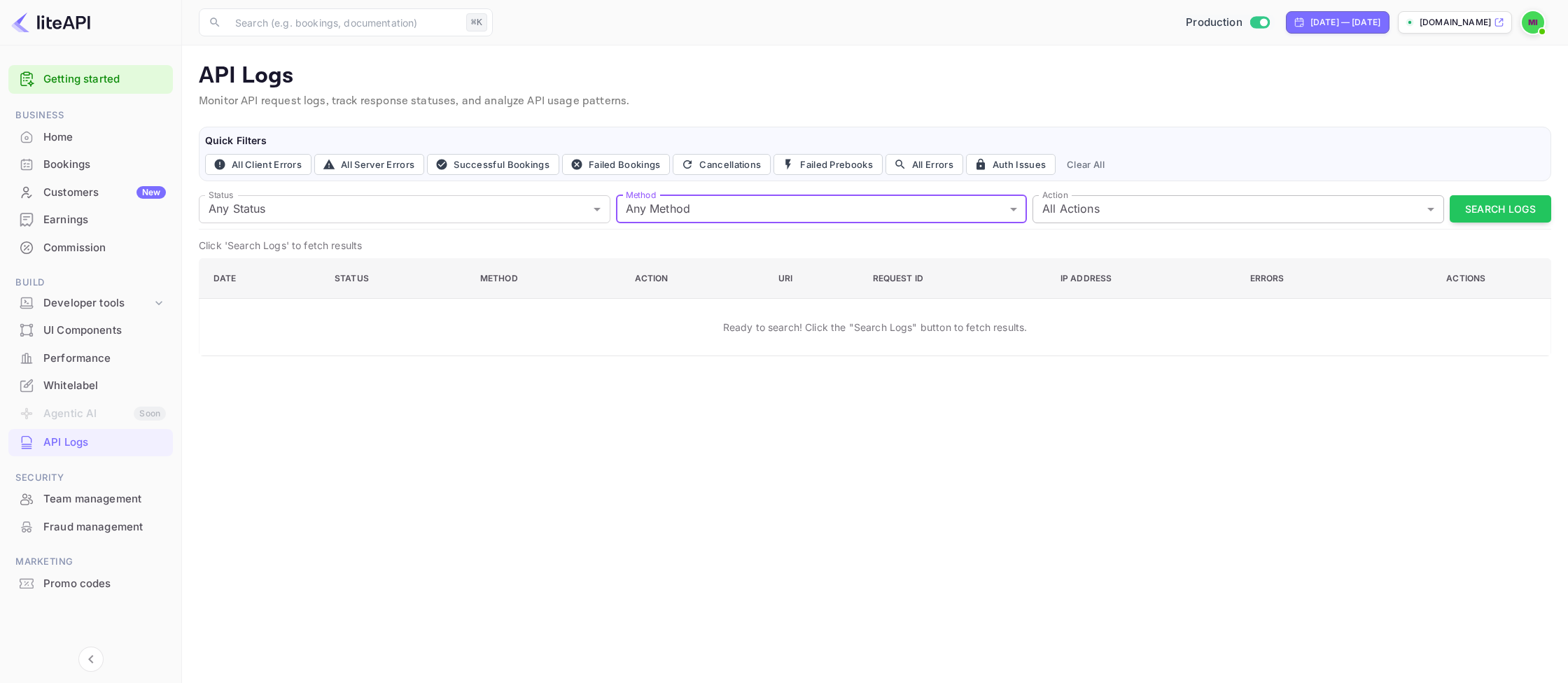
click at [1356, 198] on body "Getting started Business Home Bookings Customers New Earnings Commission Build …" at bounding box center [784, 341] width 1568 height 683
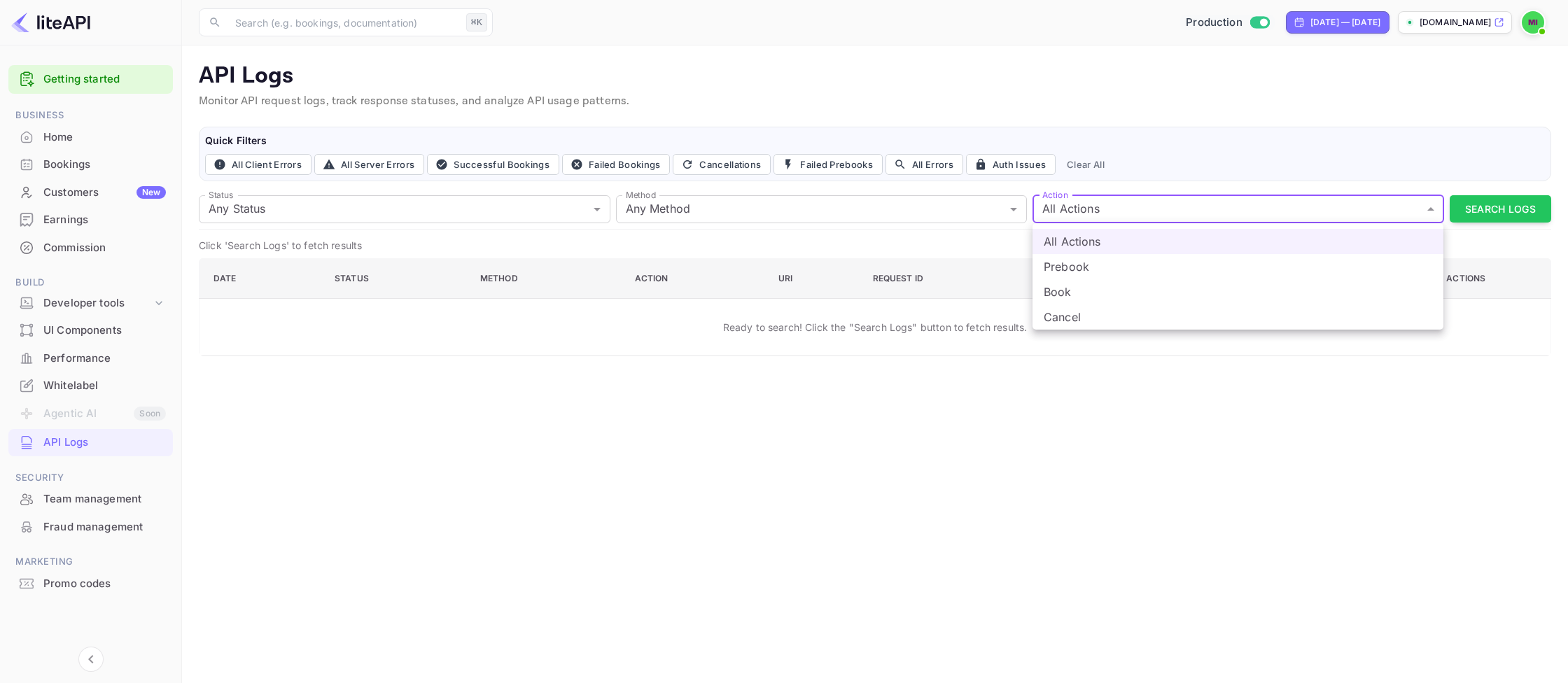
click at [784, 208] on div at bounding box center [784, 341] width 1568 height 683
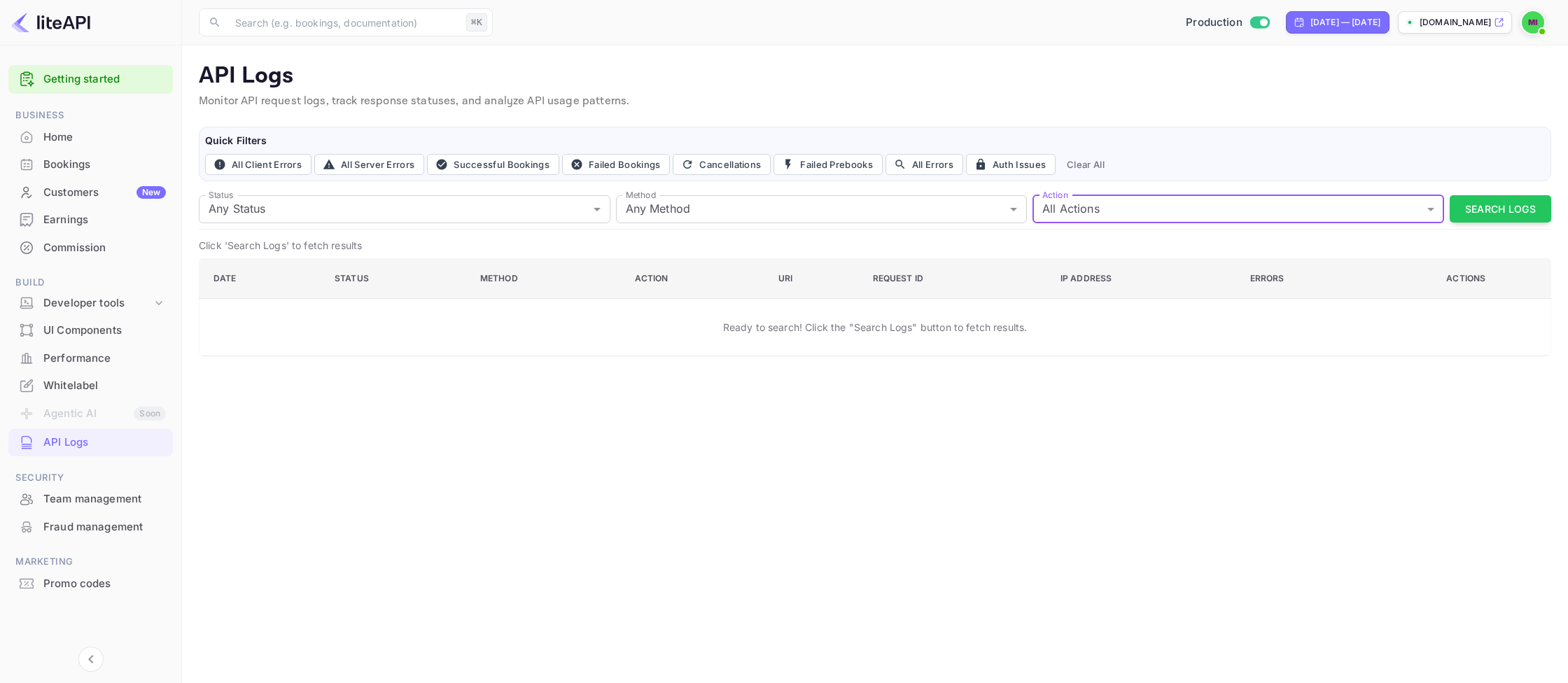
click at [85, 144] on div "Home" at bounding box center [104, 138] width 123 height 16
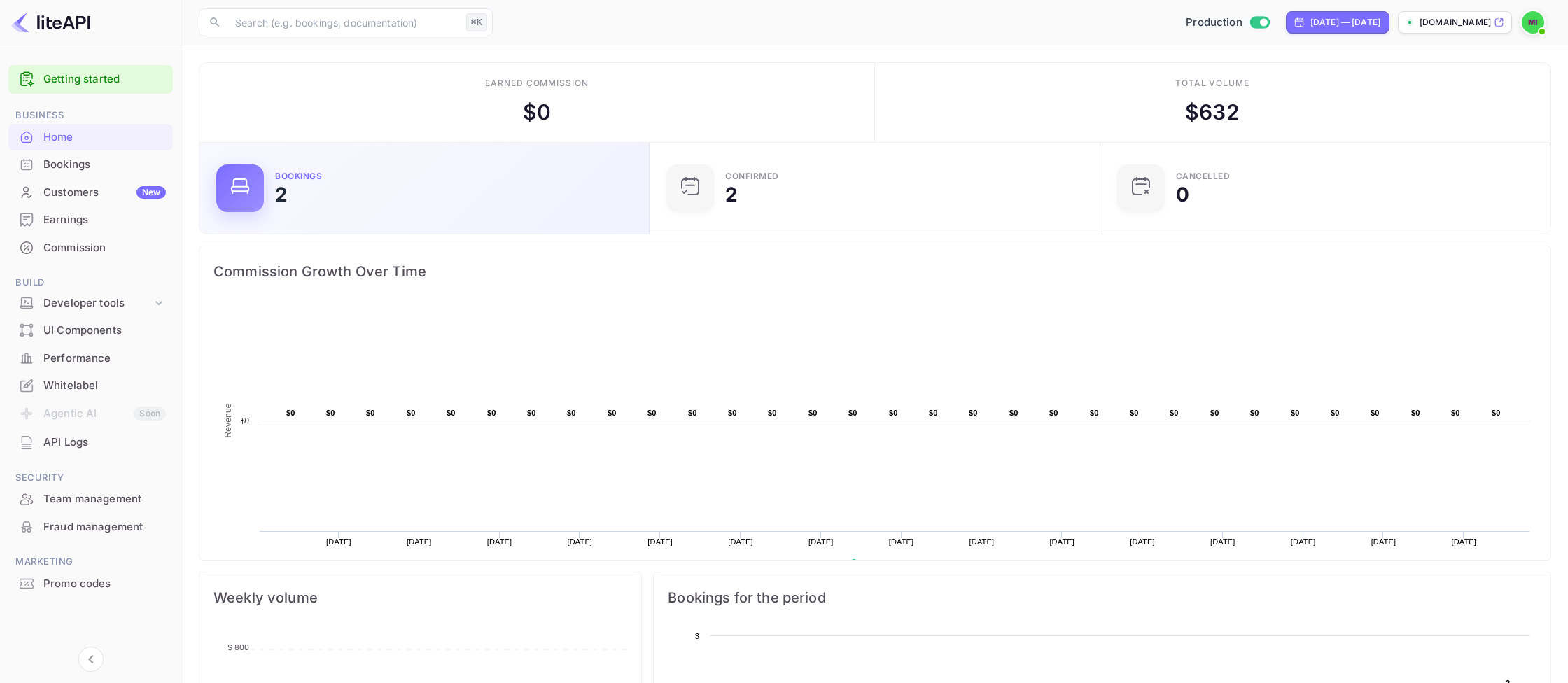
click at [371, 196] on div "Bookings 2" at bounding box center [453, 187] width 357 height 32
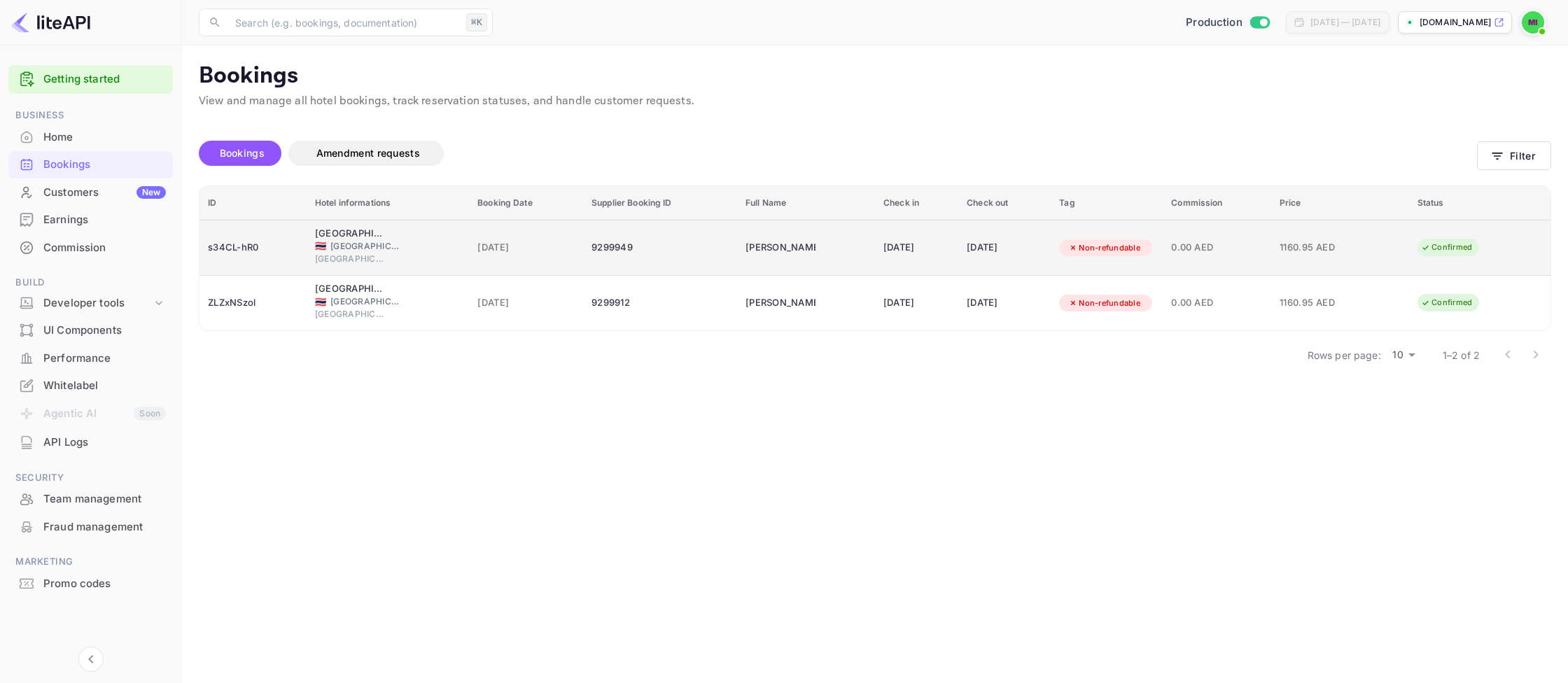
click at [246, 243] on div "s34CL-hR0" at bounding box center [252, 248] width 91 height 23
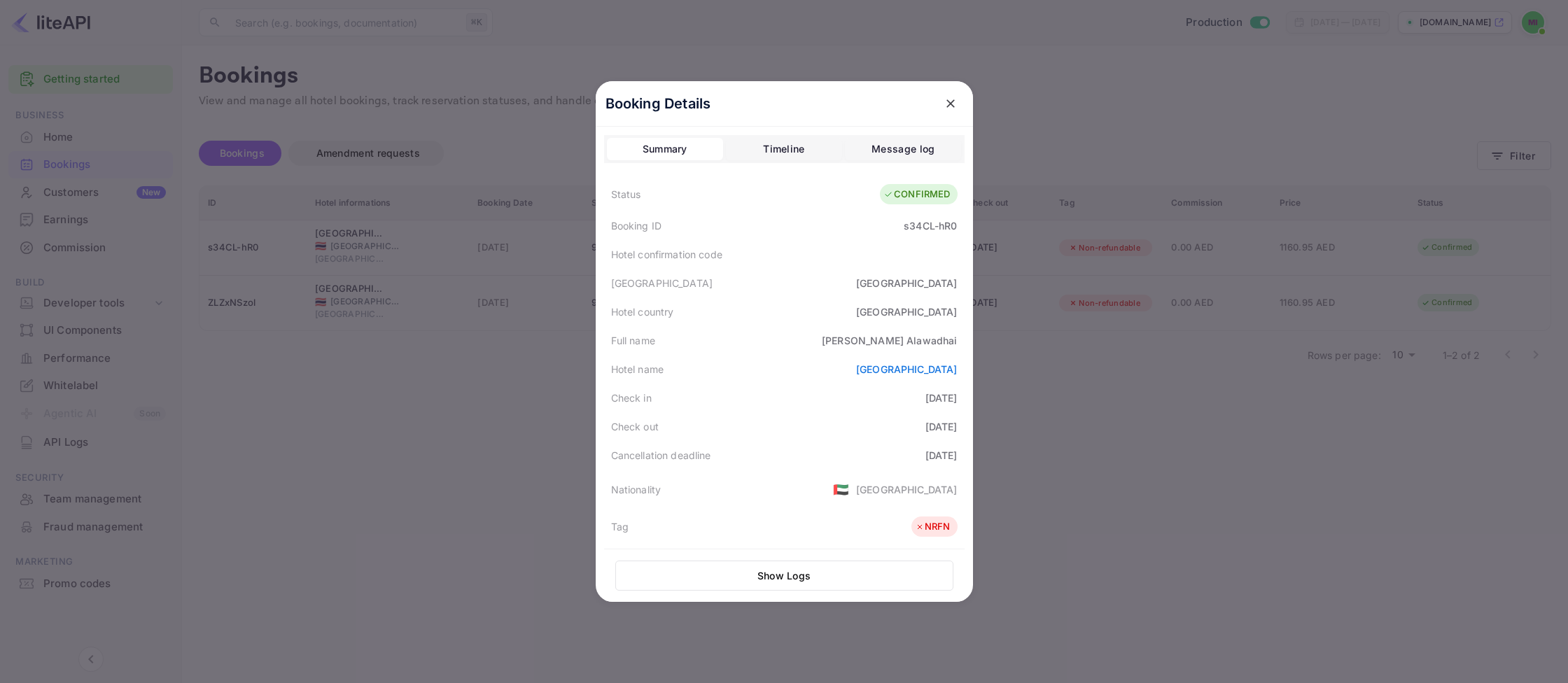
click at [938, 232] on div "s34CL-hR0" at bounding box center [931, 226] width 53 height 15
click at [940, 231] on div "s34CL-hR0" at bounding box center [931, 226] width 53 height 15
click at [1170, 418] on div at bounding box center [784, 341] width 1568 height 683
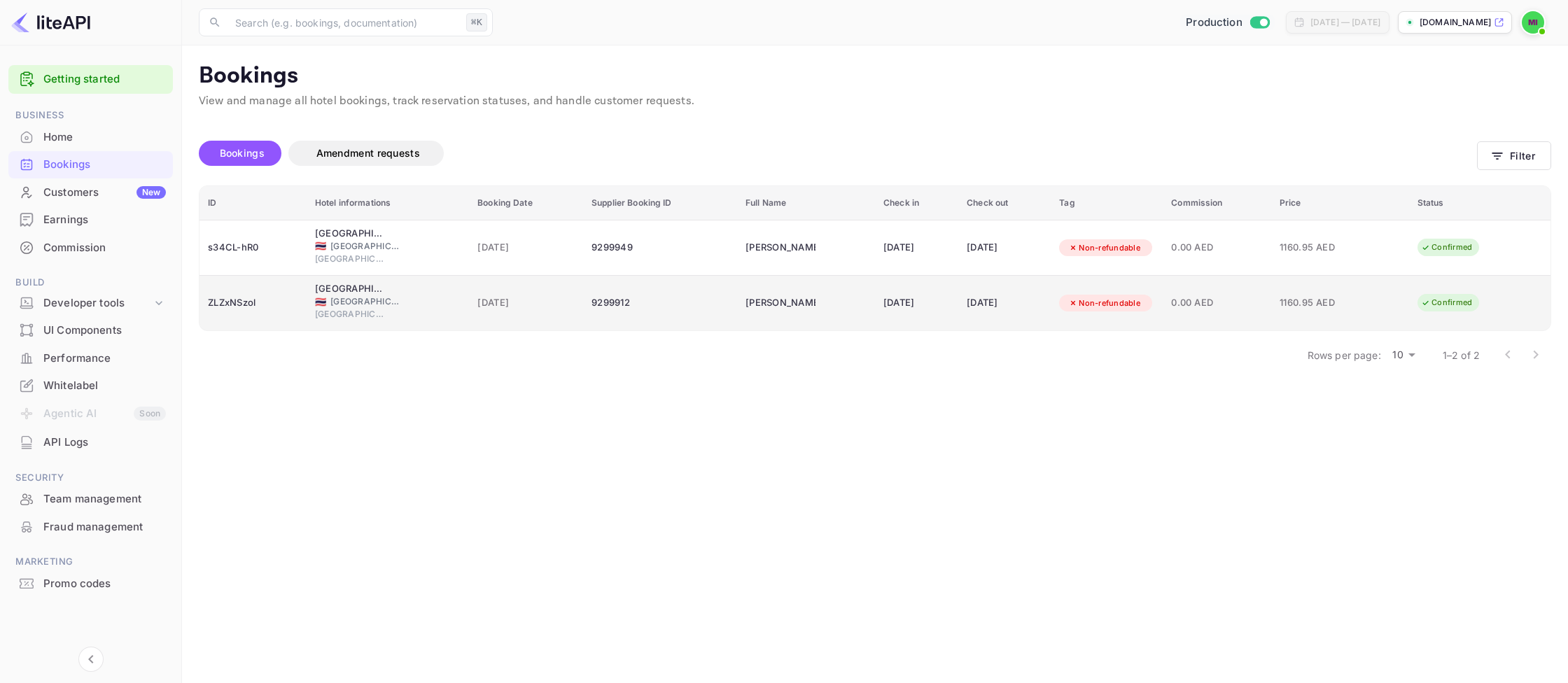
click at [385, 287] on div "[GEOGRAPHIC_DATA] 🇹🇭 [GEOGRAPHIC_DATA] [GEOGRAPHIC_DATA]" at bounding box center [388, 304] width 145 height 43
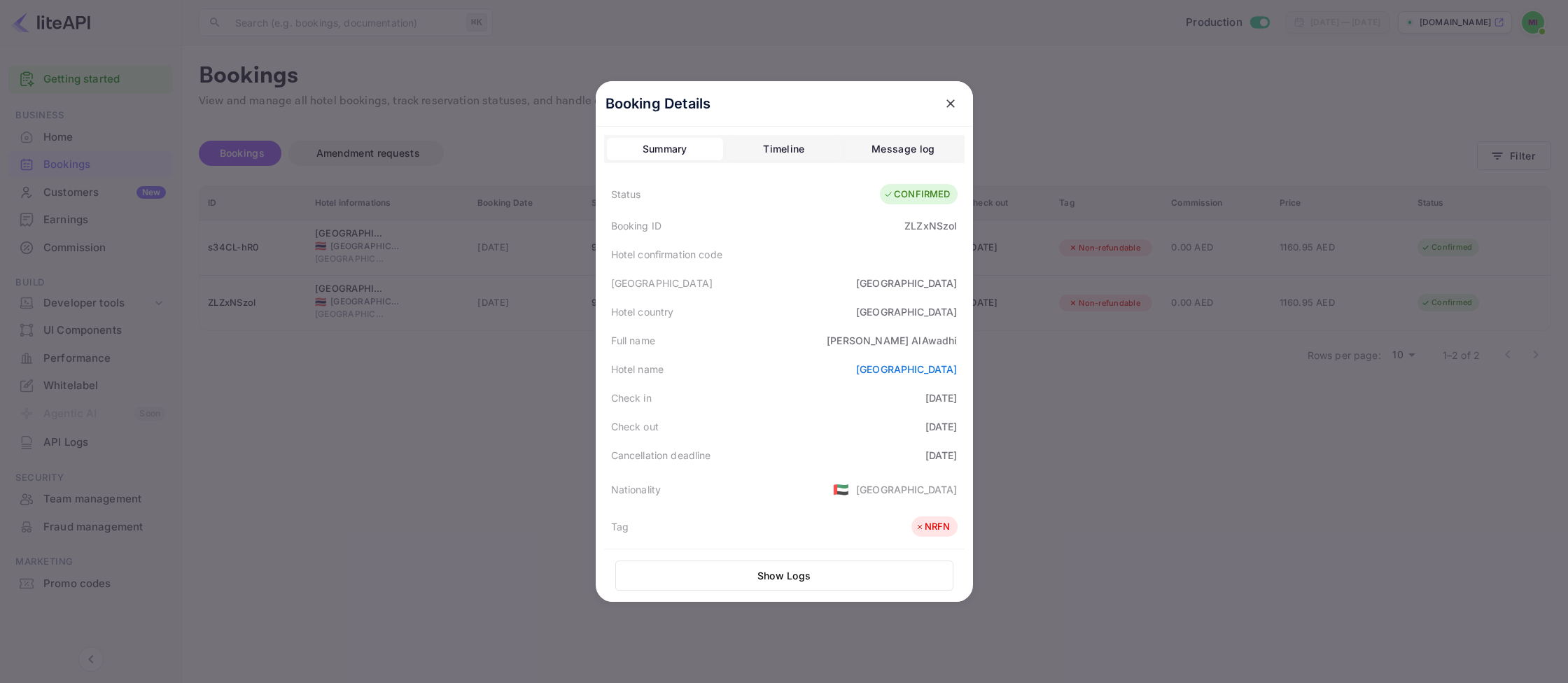
click at [937, 226] on div "ZLZxNSzol" at bounding box center [930, 226] width 52 height 15
copy div "ZLZxNSzol"
click at [954, 112] on button "close" at bounding box center [951, 104] width 26 height 26
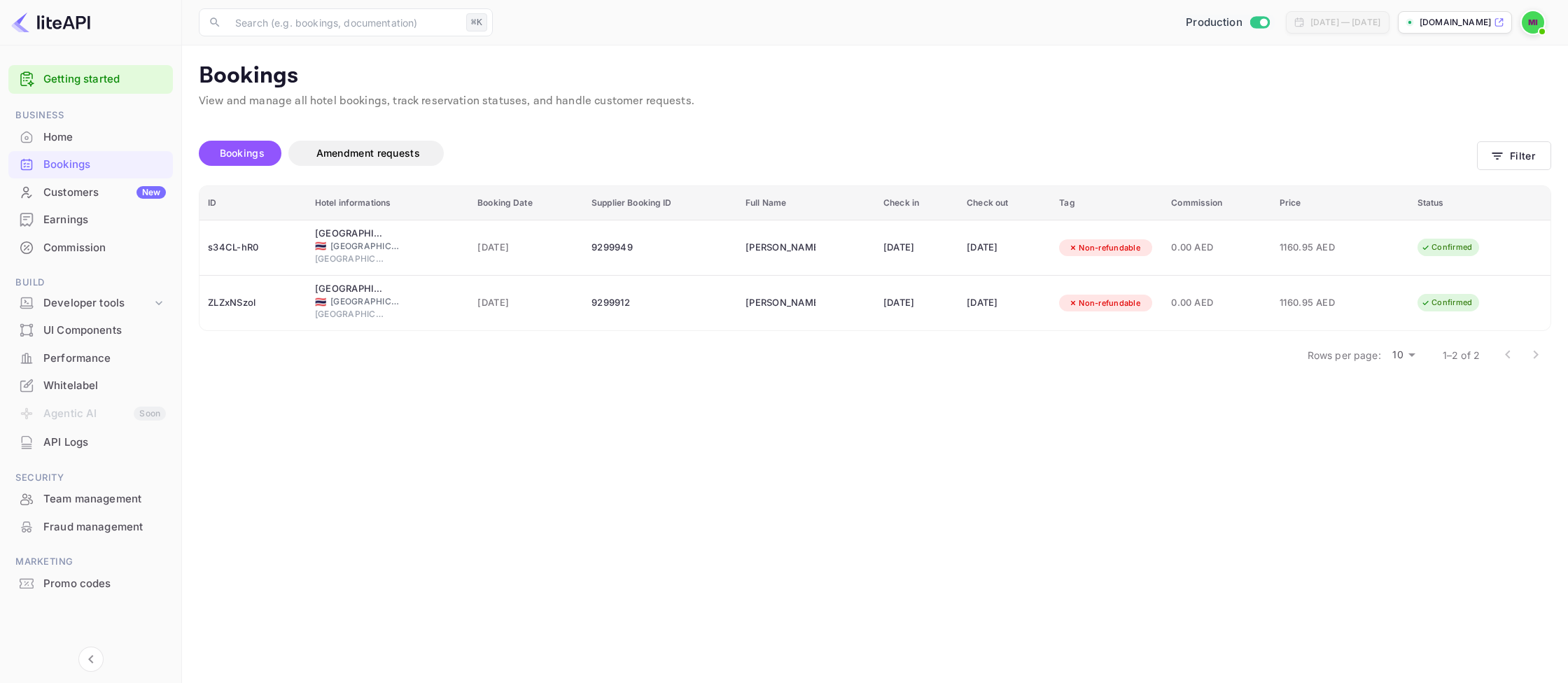
click at [1525, 29] on img at bounding box center [1533, 22] width 23 height 23
click at [1467, 155] on div "Logout" at bounding box center [1466, 144] width 161 height 34
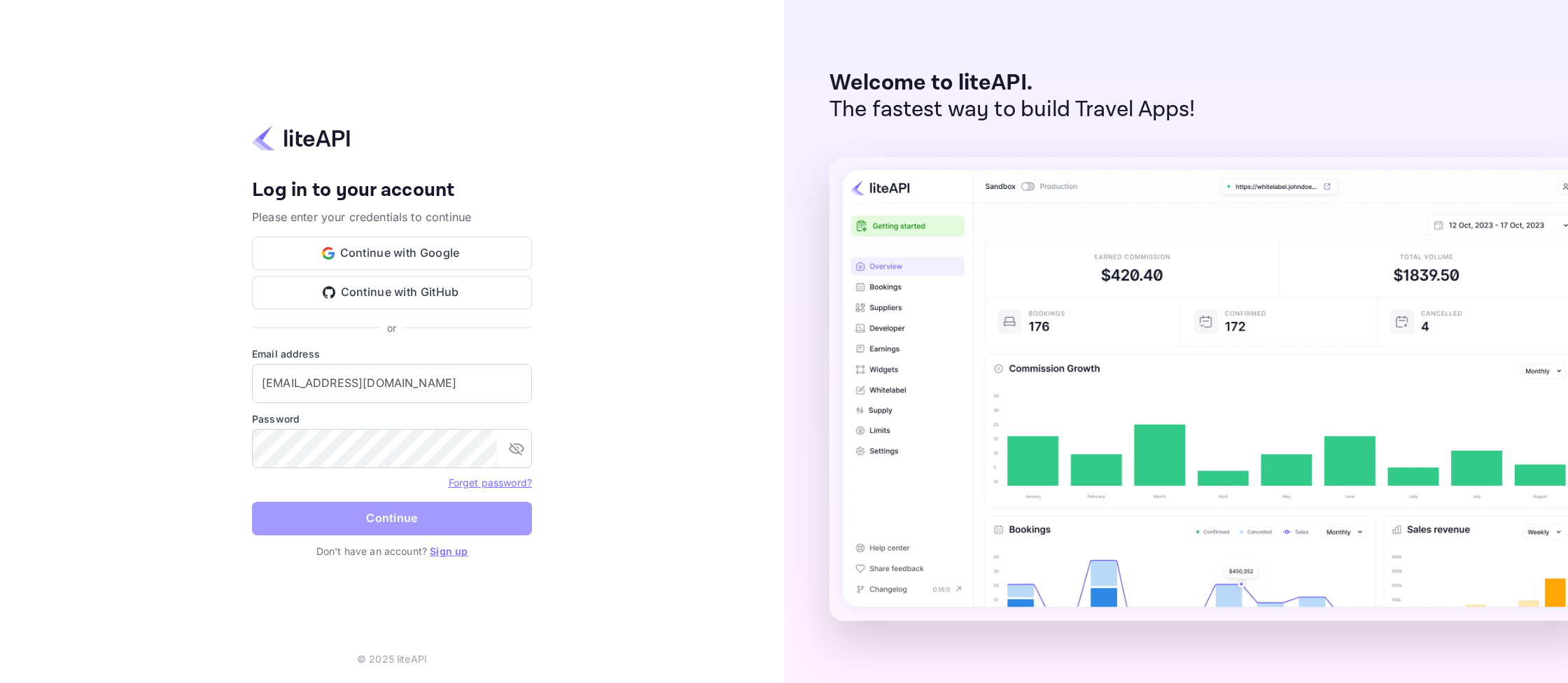
click at [402, 515] on button "Continue" at bounding box center [392, 518] width 280 height 34
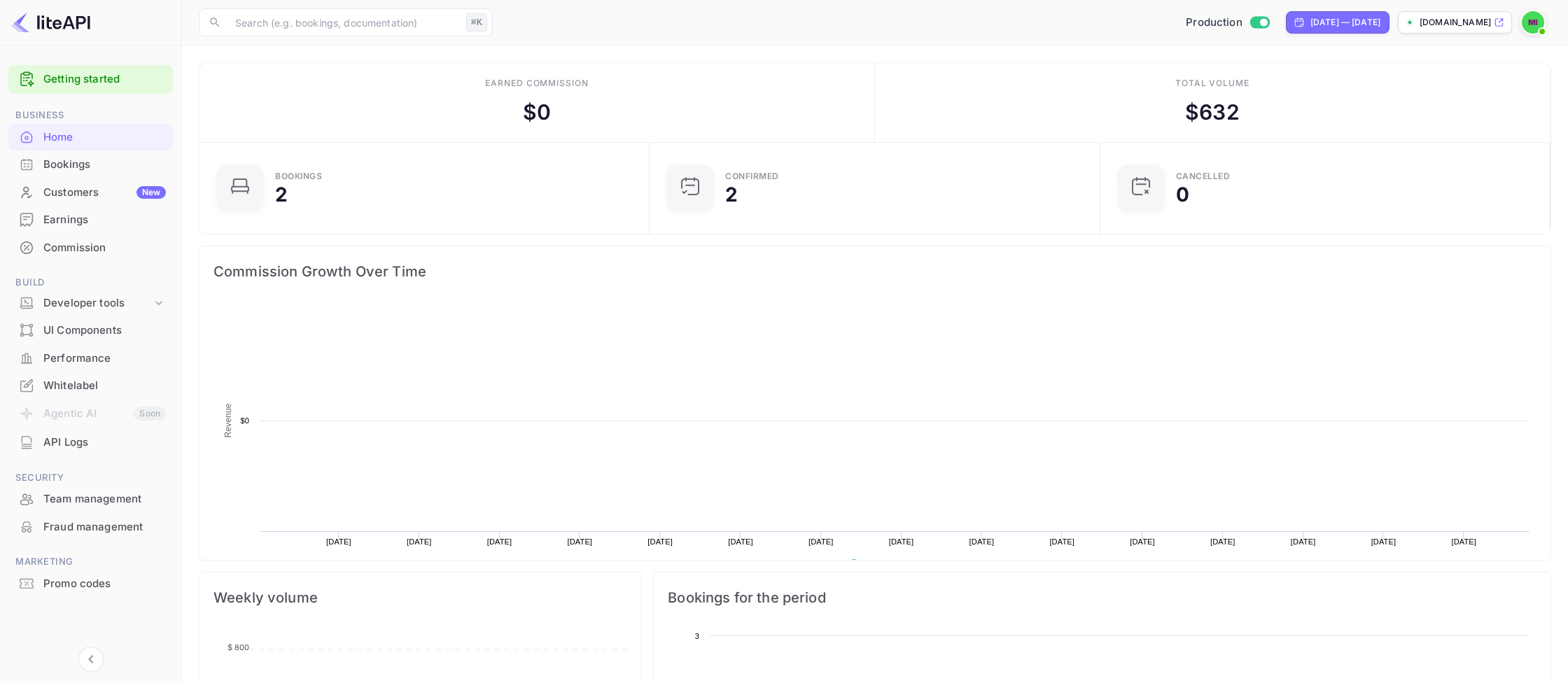
scroll to position [228, 442]
click at [1544, 27] on span at bounding box center [1541, 31] width 14 height 14
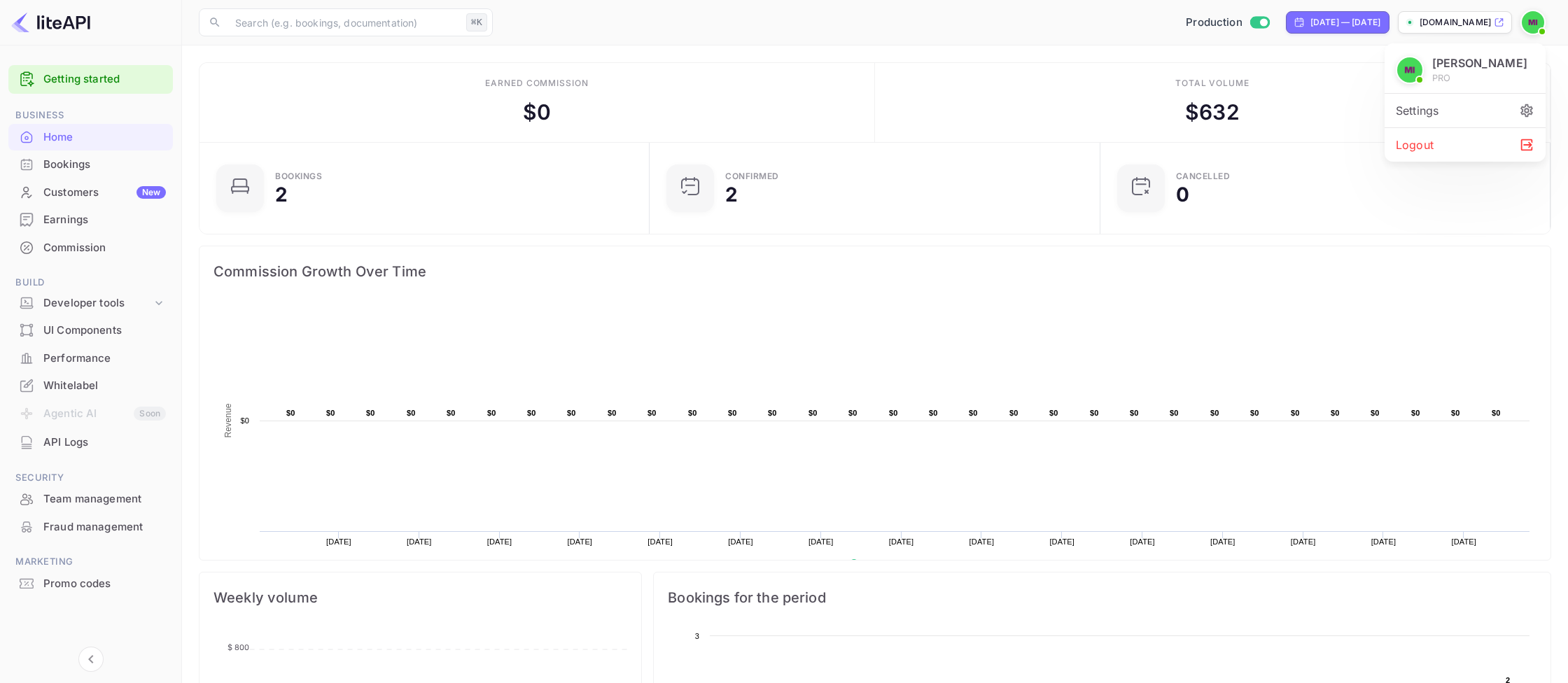
click at [765, 49] on div at bounding box center [784, 341] width 1568 height 683
click at [59, 27] on img at bounding box center [50, 22] width 80 height 23
click at [72, 160] on div "Bookings" at bounding box center [104, 165] width 123 height 16
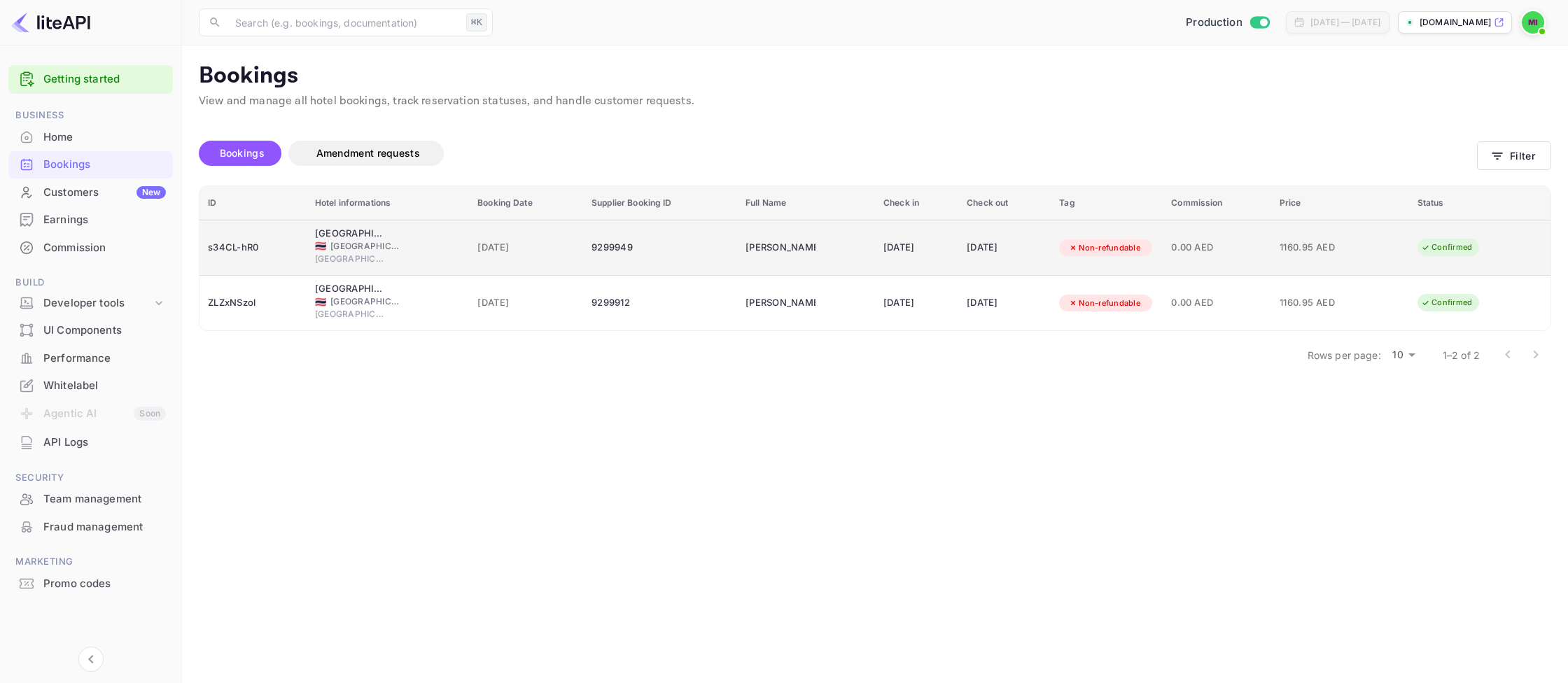
click at [1349, 250] on span "1160.95 AED" at bounding box center [1315, 248] width 70 height 16
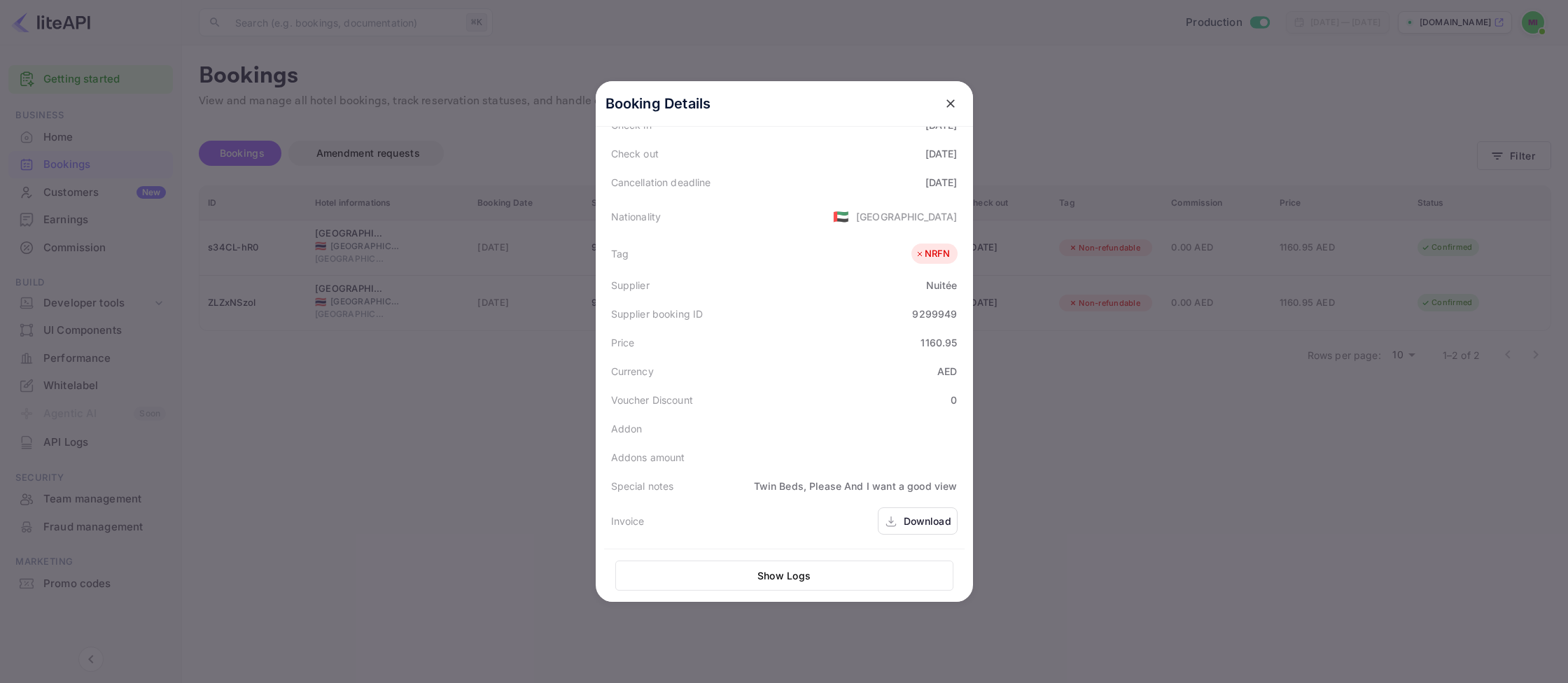
scroll to position [313, 0]
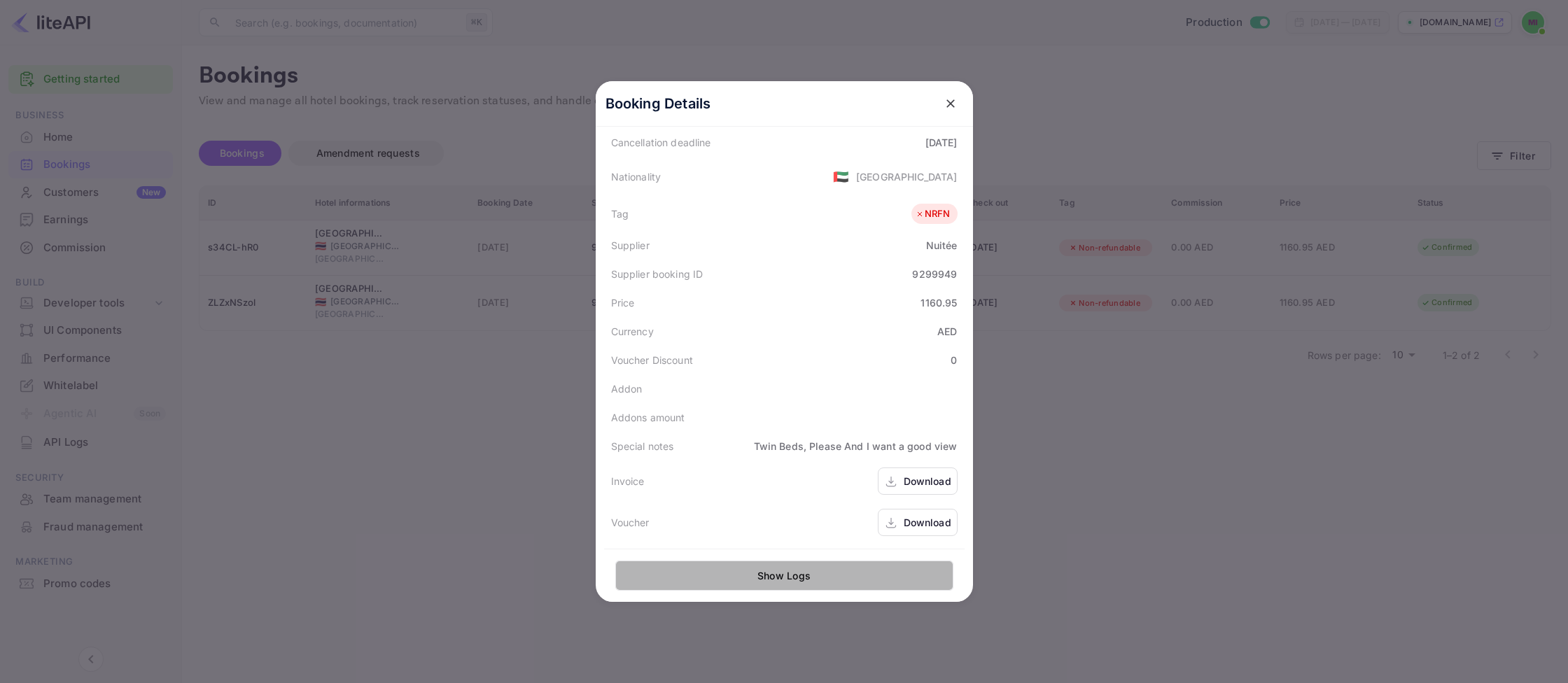
click at [878, 576] on button "Show Logs" at bounding box center [784, 575] width 338 height 30
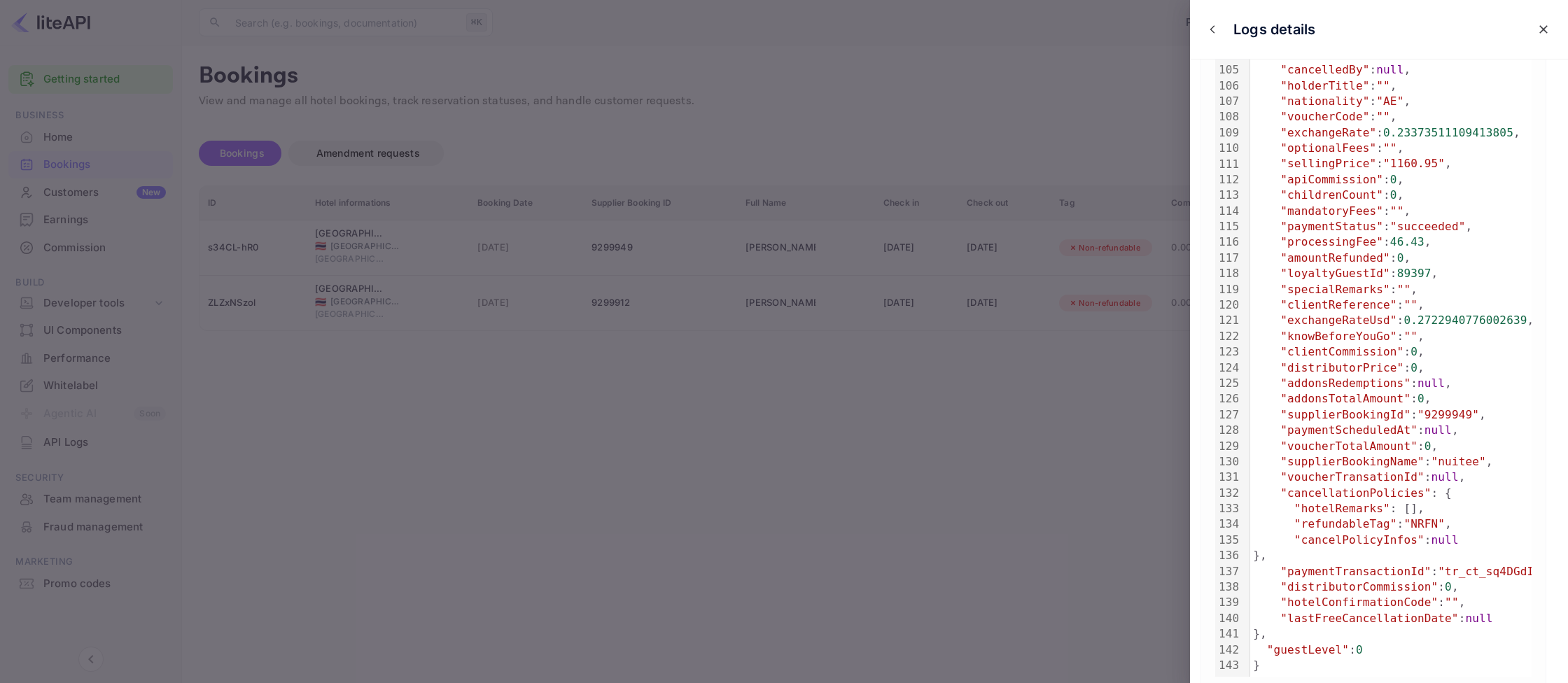
scroll to position [1795, 0]
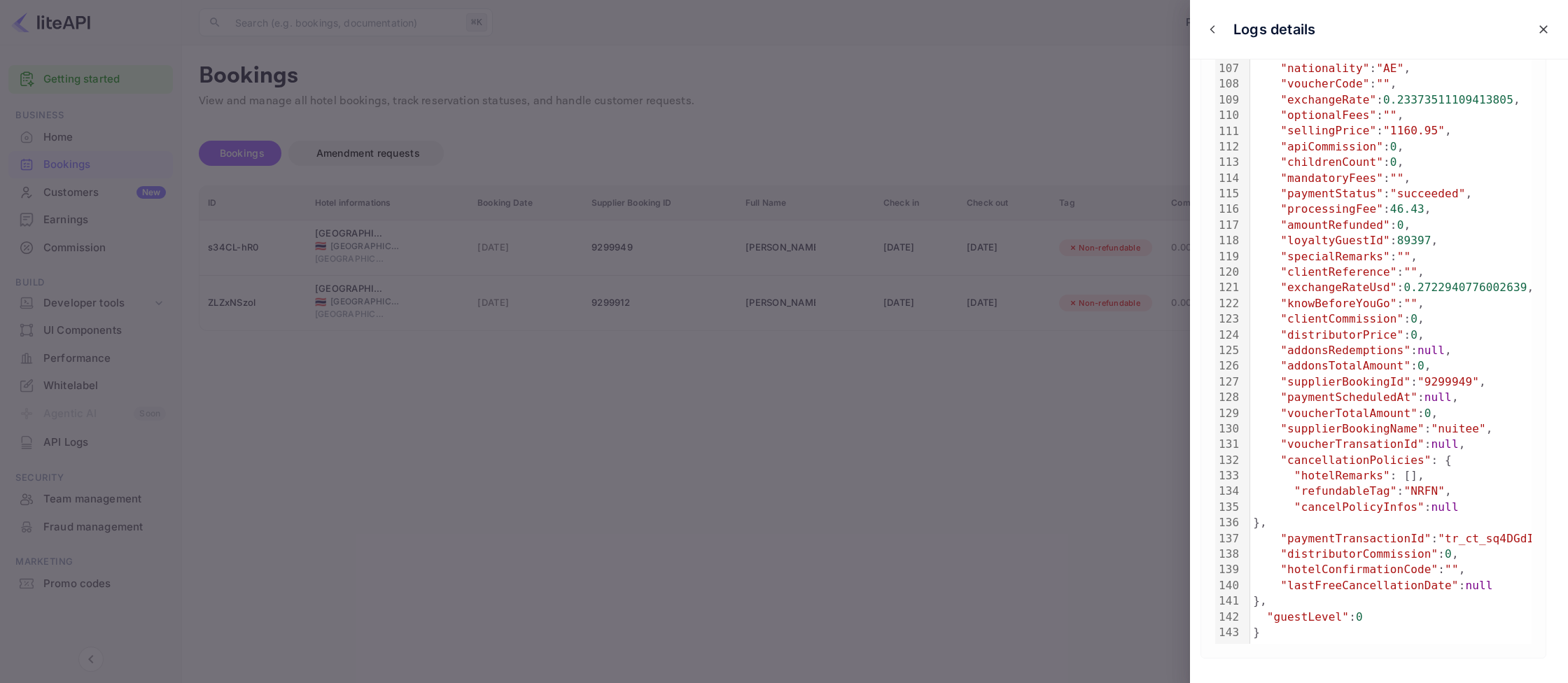
click at [728, 480] on div at bounding box center [784, 341] width 1568 height 683
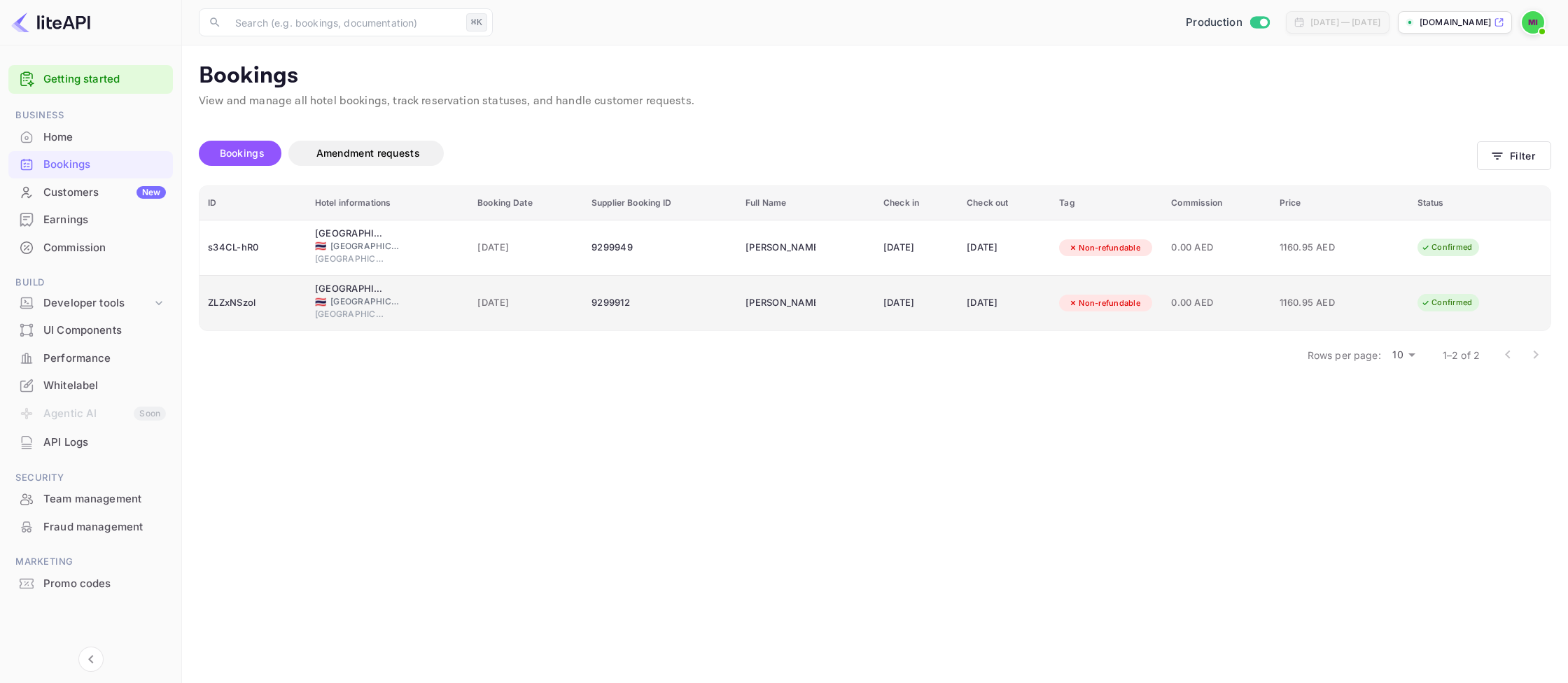
click at [907, 289] on td "[DATE]" at bounding box center [916, 304] width 83 height 55
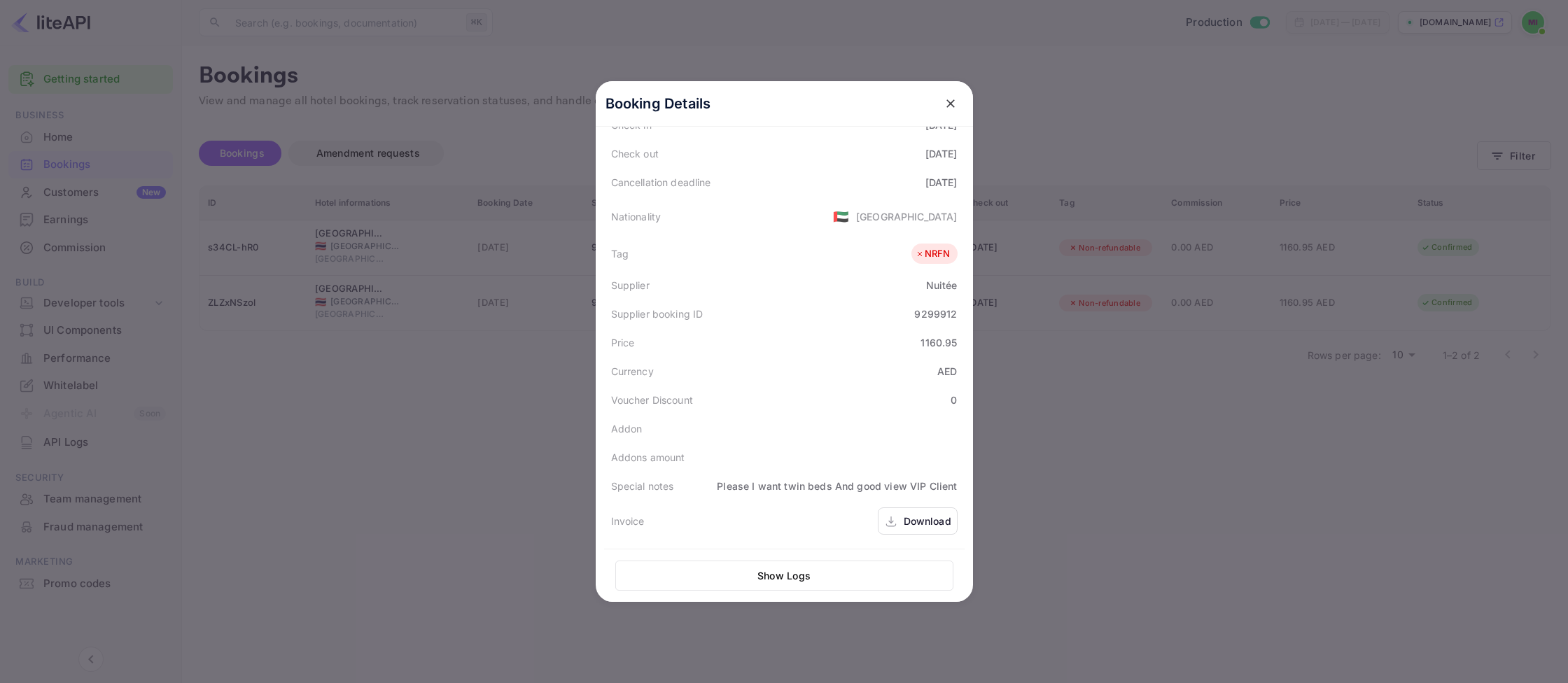
scroll to position [313, 0]
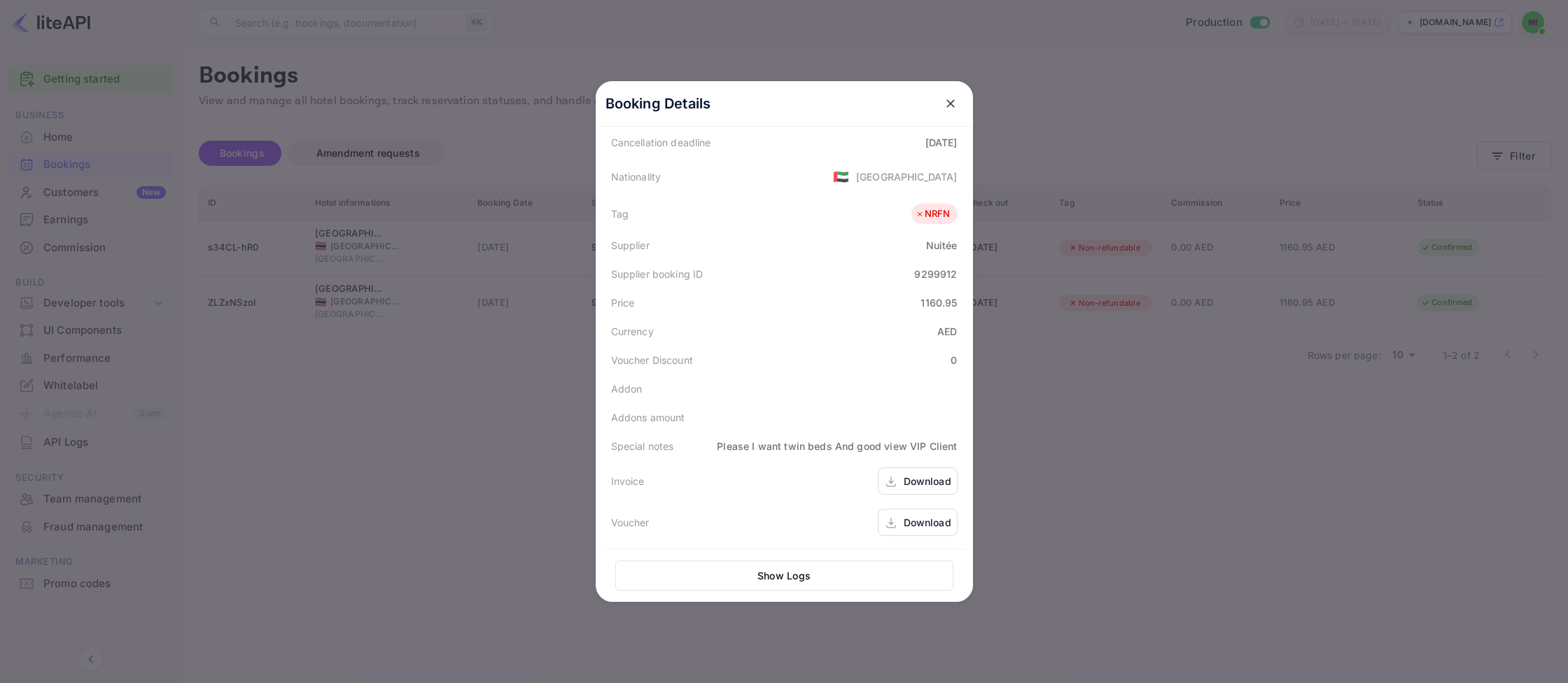
click at [917, 518] on div "Download" at bounding box center [928, 523] width 48 height 15
click at [954, 107] on icon "close" at bounding box center [950, 103] width 8 height 8
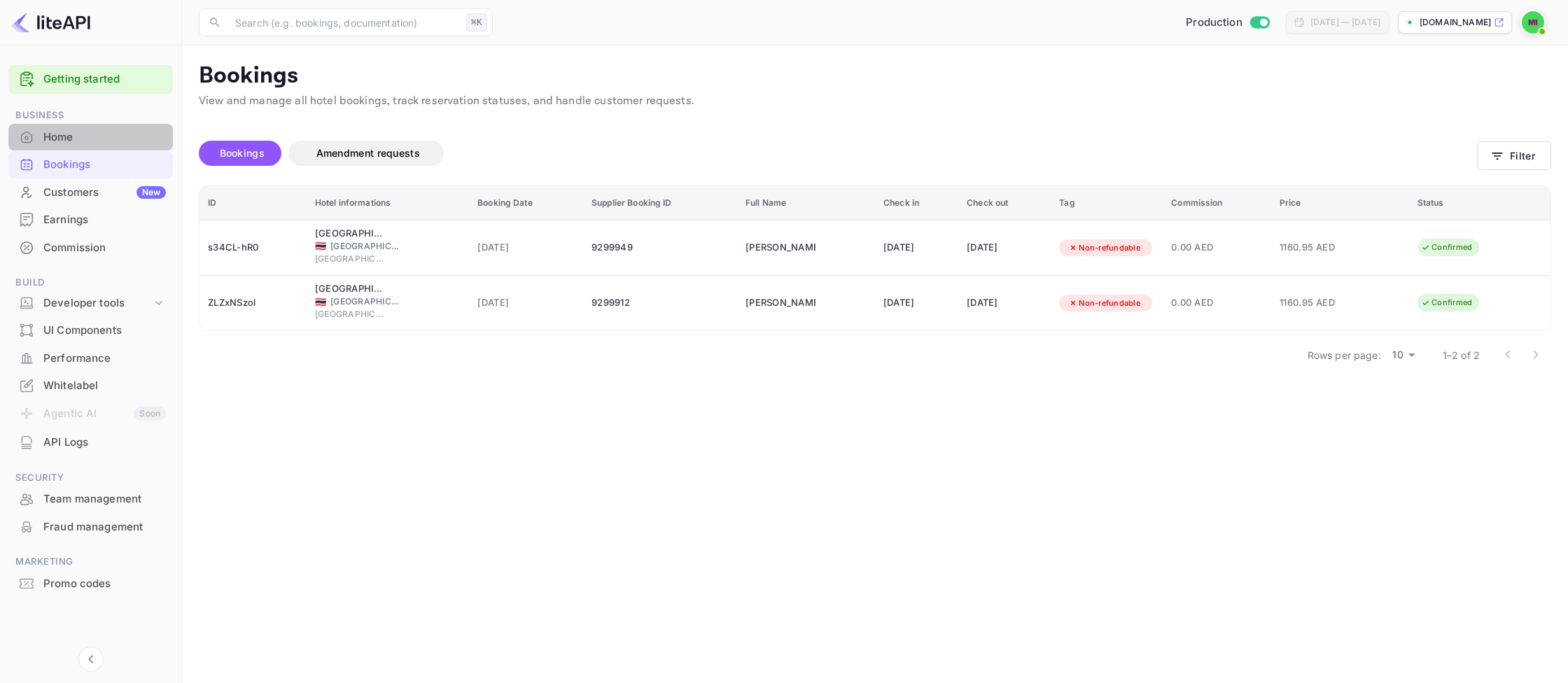
click at [90, 150] on div "Home" at bounding box center [91, 138] width 165 height 27
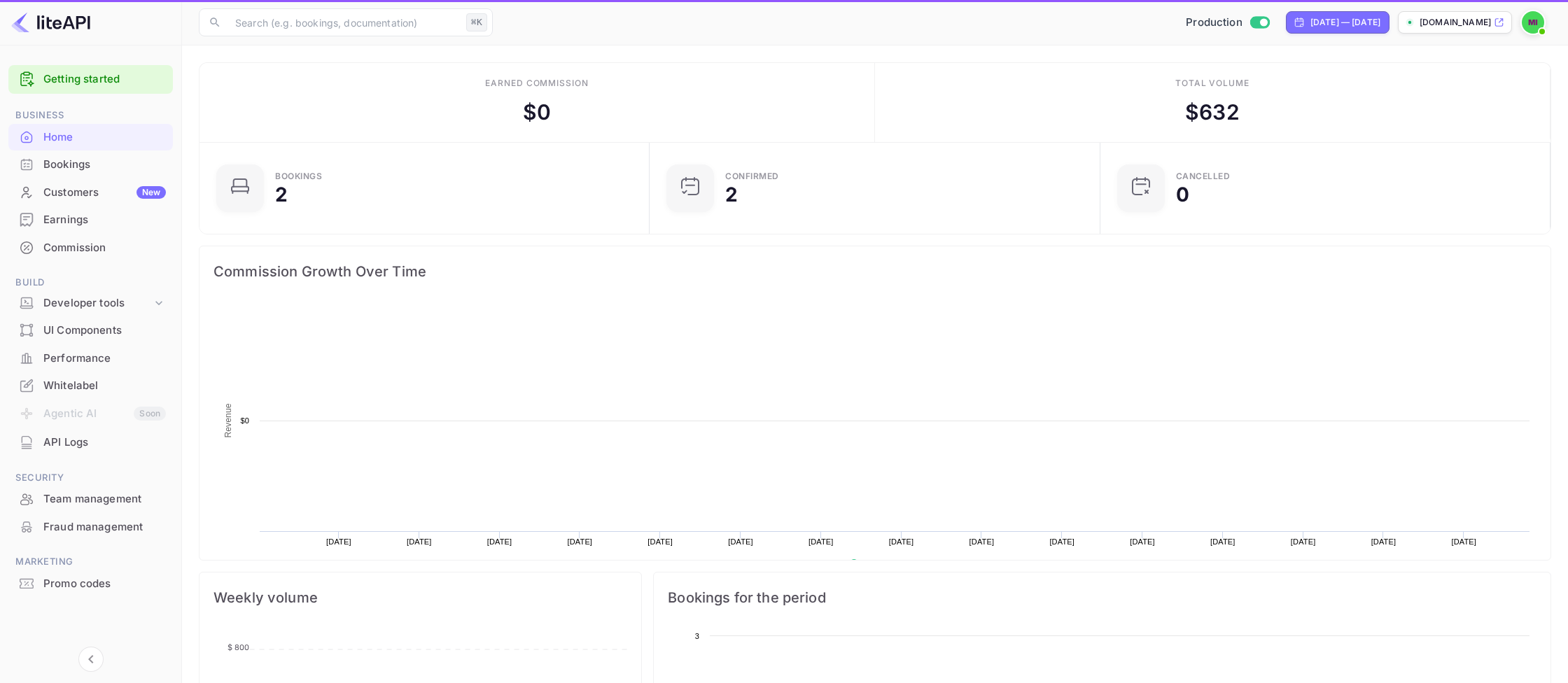
scroll to position [1, 0]
